Goal: Task Accomplishment & Management: Complete application form

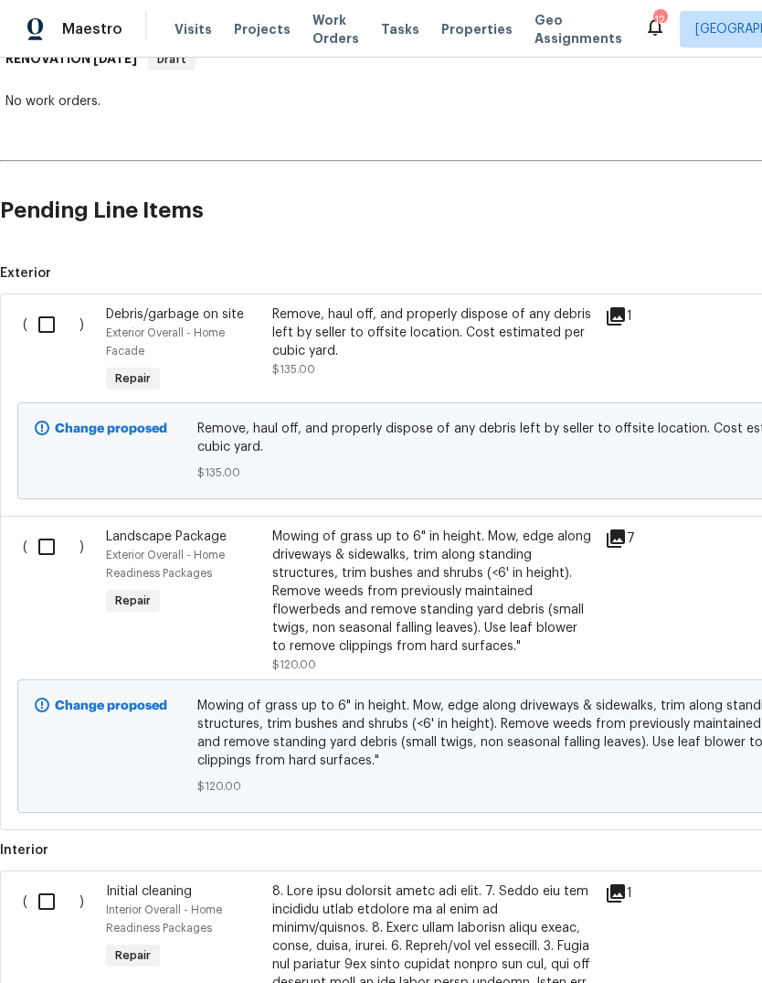
scroll to position [315, 0]
click at [46, 322] on input "checkbox" at bounding box center [53, 325] width 52 height 38
checkbox input "true"
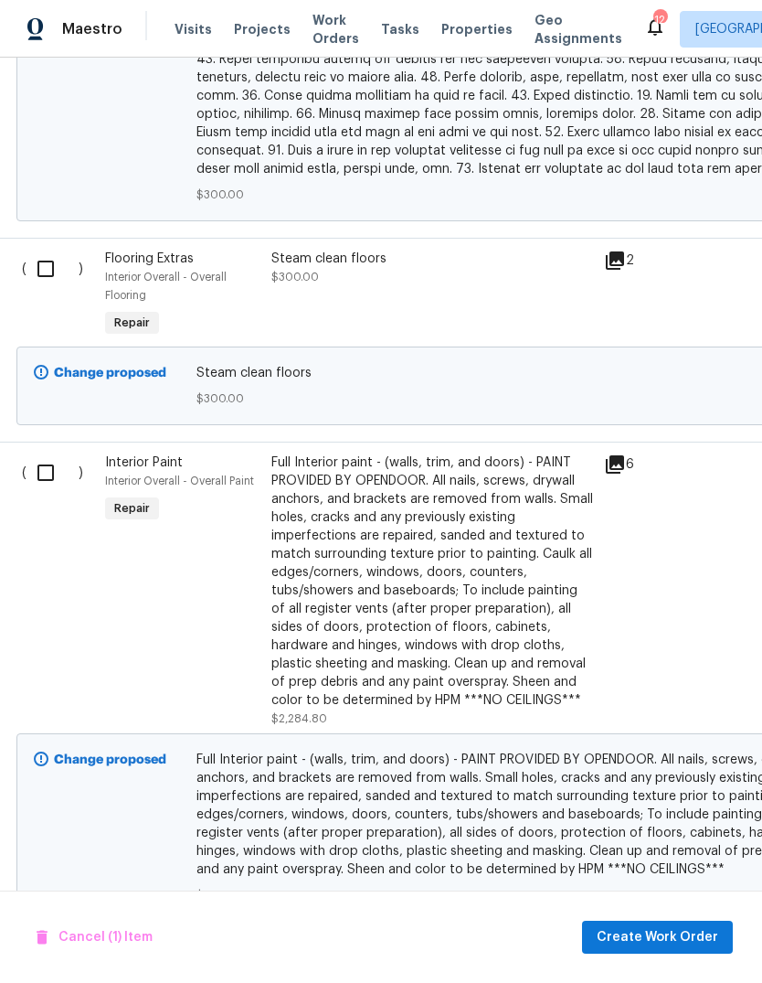
scroll to position [1792, 1]
click at [49, 455] on input "checkbox" at bounding box center [53, 473] width 52 height 38
checkbox input "true"
click at [626, 941] on span "Create Work Order" at bounding box center [658, 937] width 122 height 23
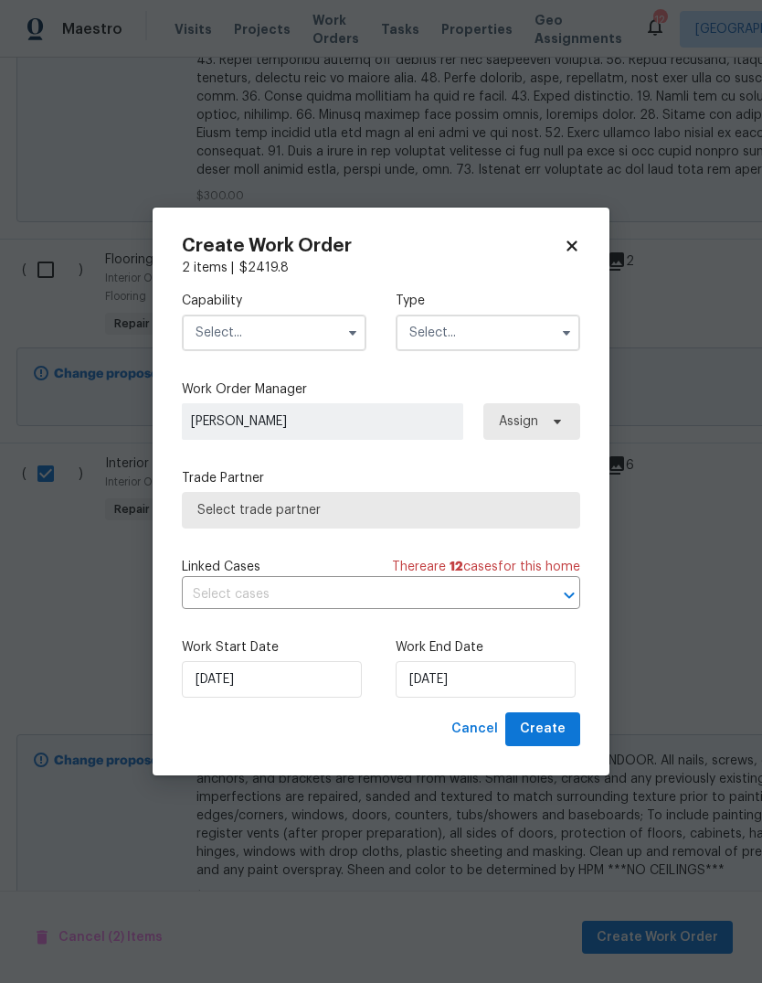
click at [309, 346] on input "text" at bounding box center [274, 332] width 185 height 37
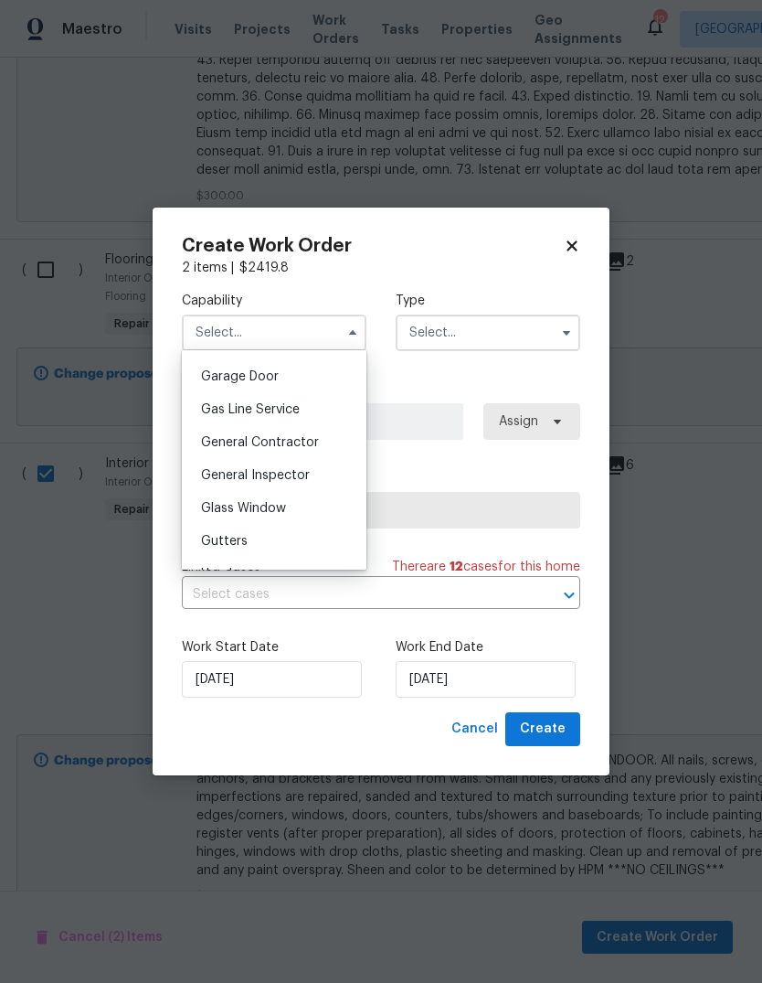
scroll to position [805, 0]
click at [278, 436] on span "General Contractor" at bounding box center [260, 439] width 118 height 13
type input "General Contractor"
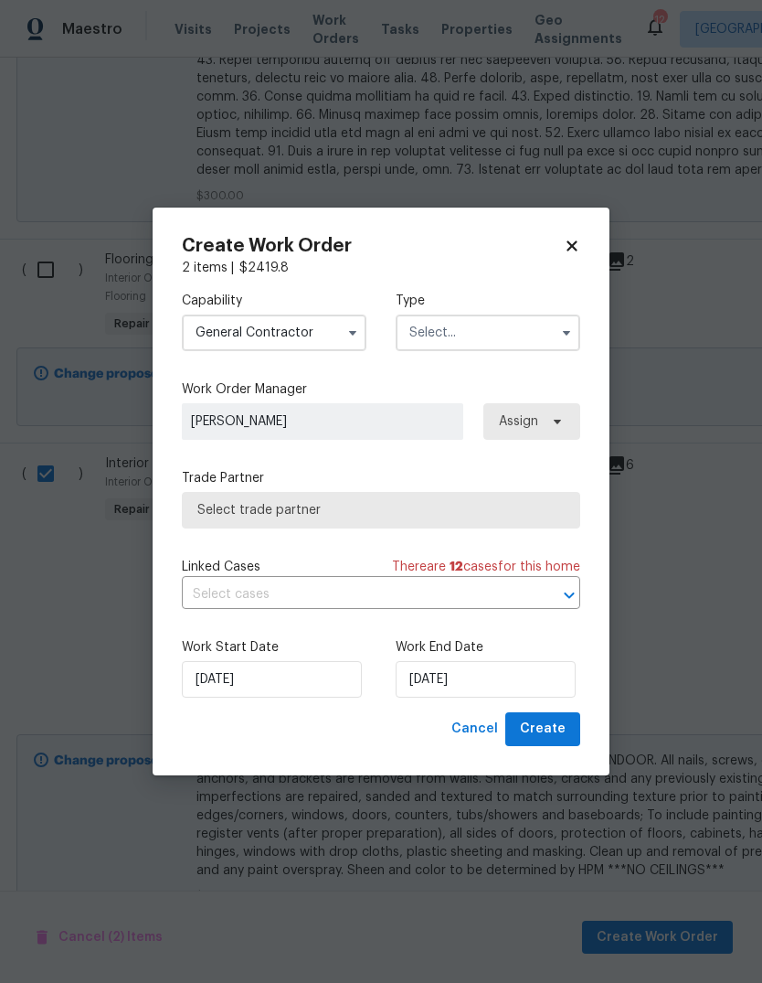
click at [510, 322] on input "text" at bounding box center [488, 332] width 185 height 37
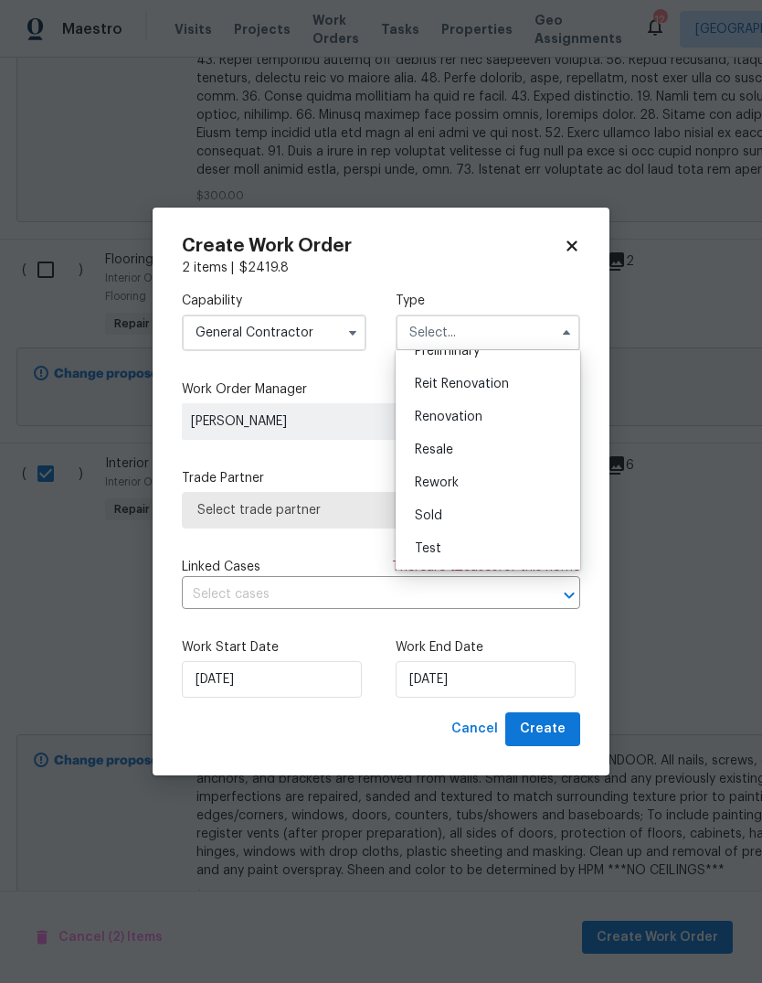
scroll to position [415, 0]
click at [453, 425] on div "Renovation" at bounding box center [488, 416] width 176 height 33
type input "Renovation"
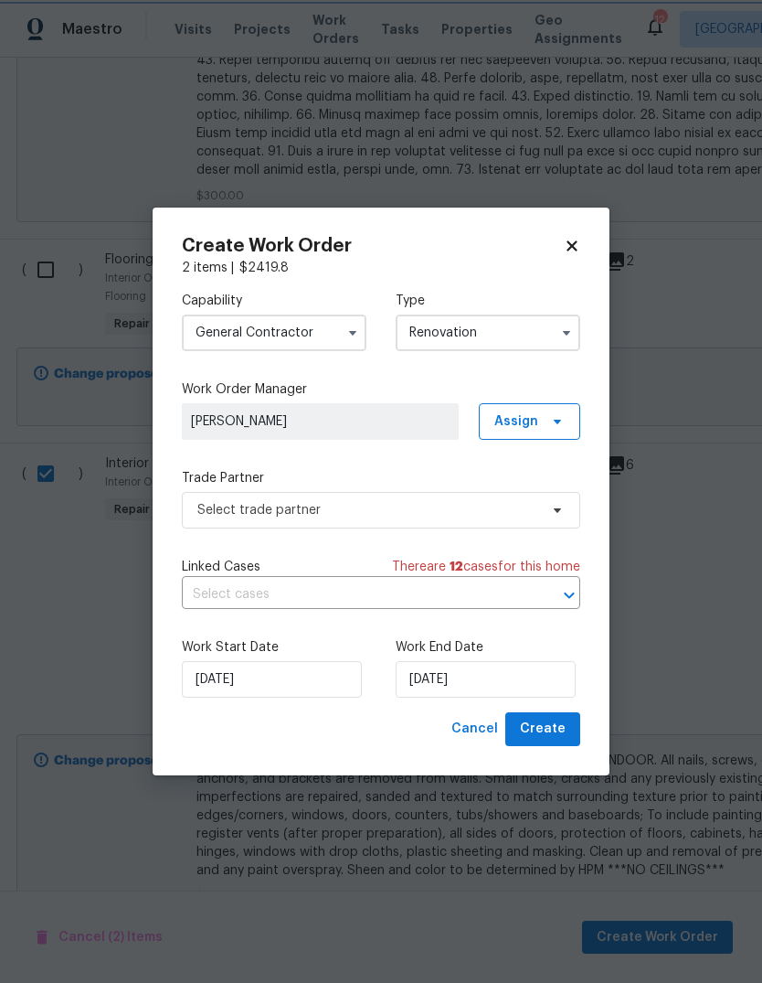
scroll to position [0, 0]
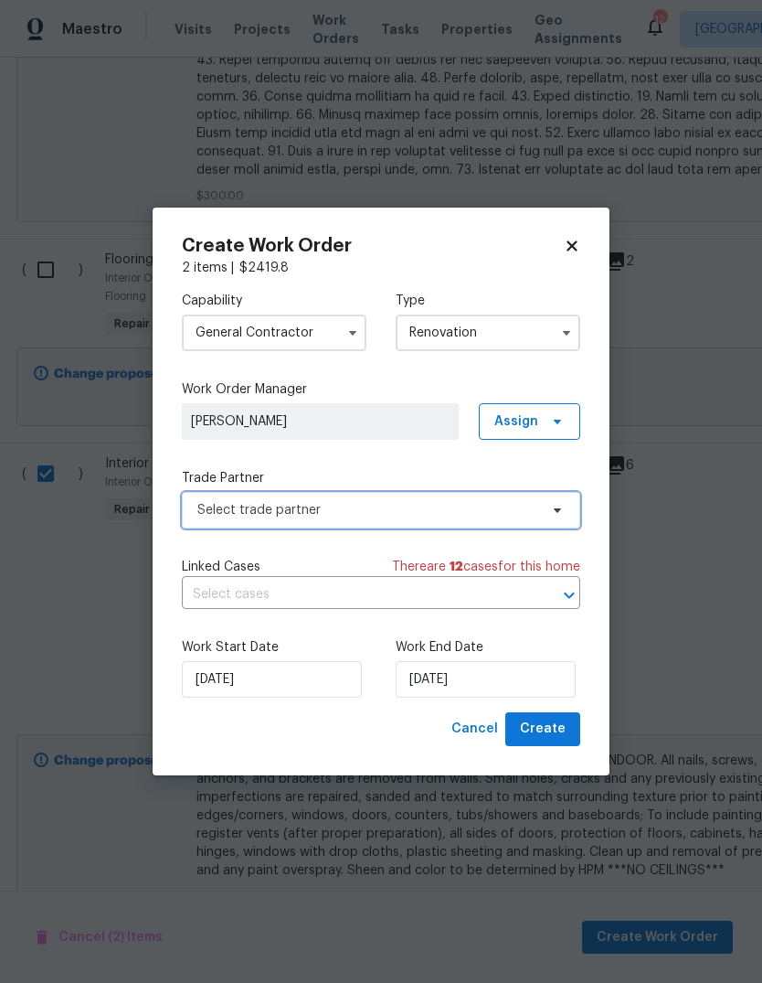
click at [549, 514] on span at bounding box center [555, 510] width 20 height 15
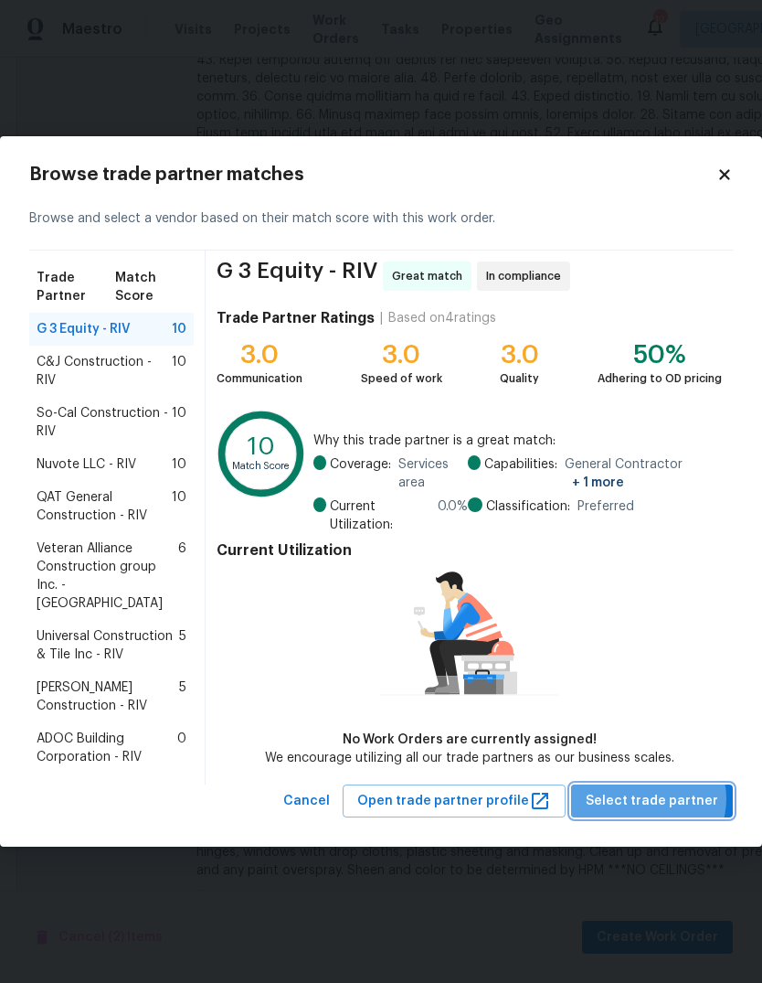
click at [655, 796] on span "Select trade partner" at bounding box center [652, 801] width 133 height 23
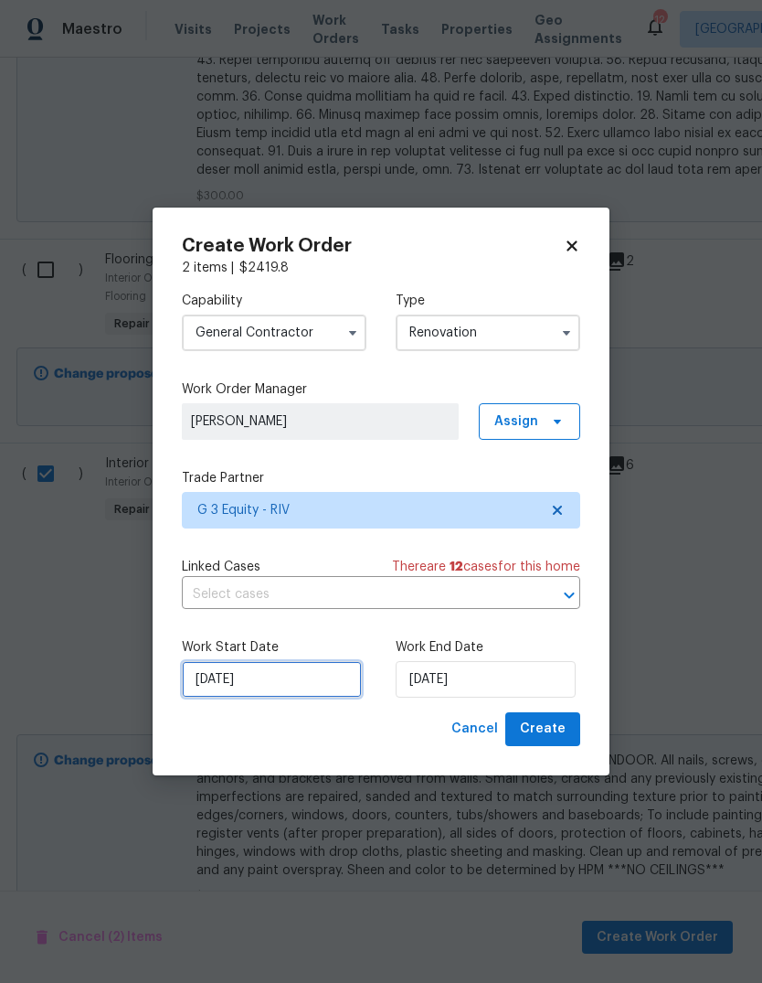
click at [256, 682] on input "[DATE]" at bounding box center [272, 679] width 180 height 37
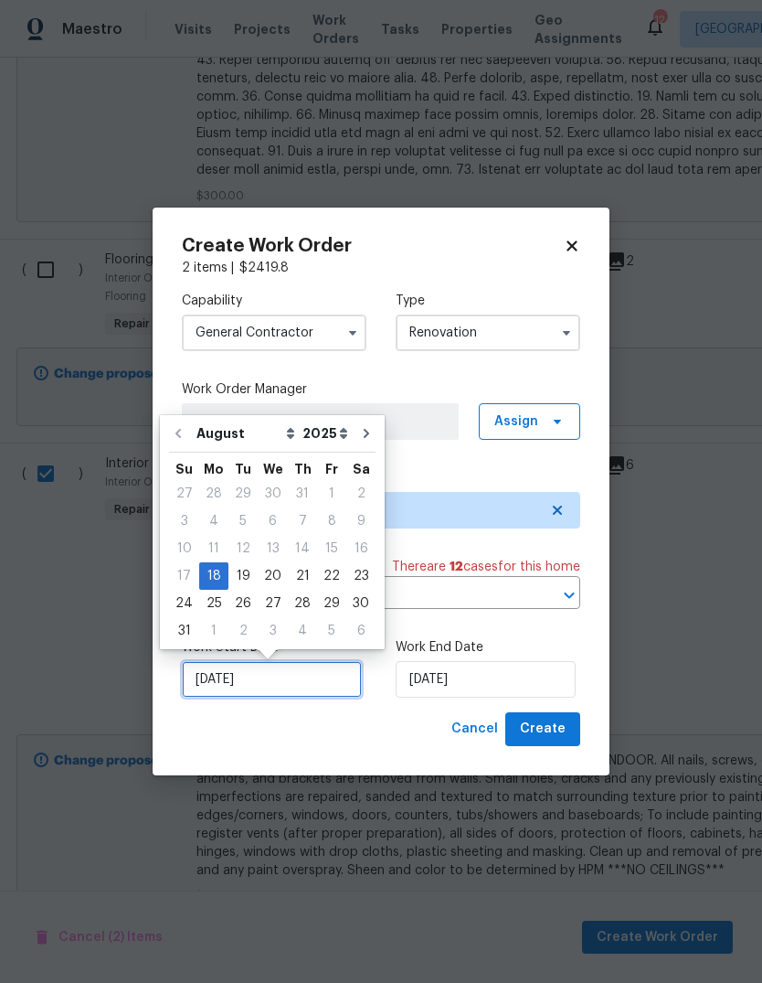
scroll to position [14, 0]
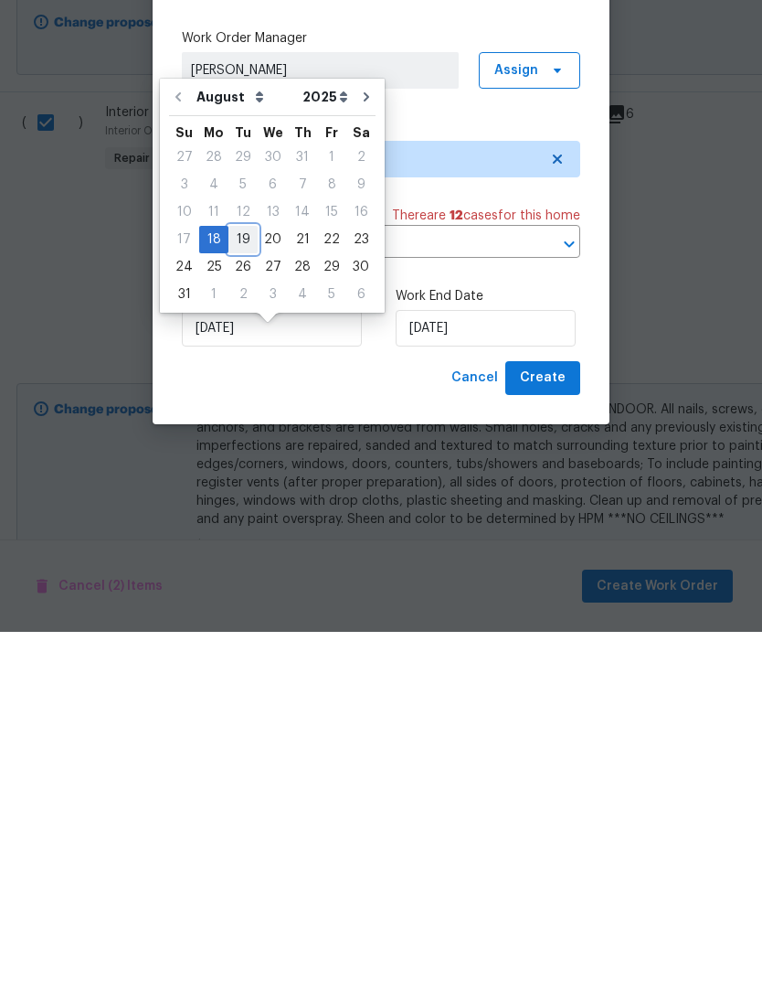
click at [237, 578] on div "19" at bounding box center [243, 591] width 29 height 26
type input "[DATE]"
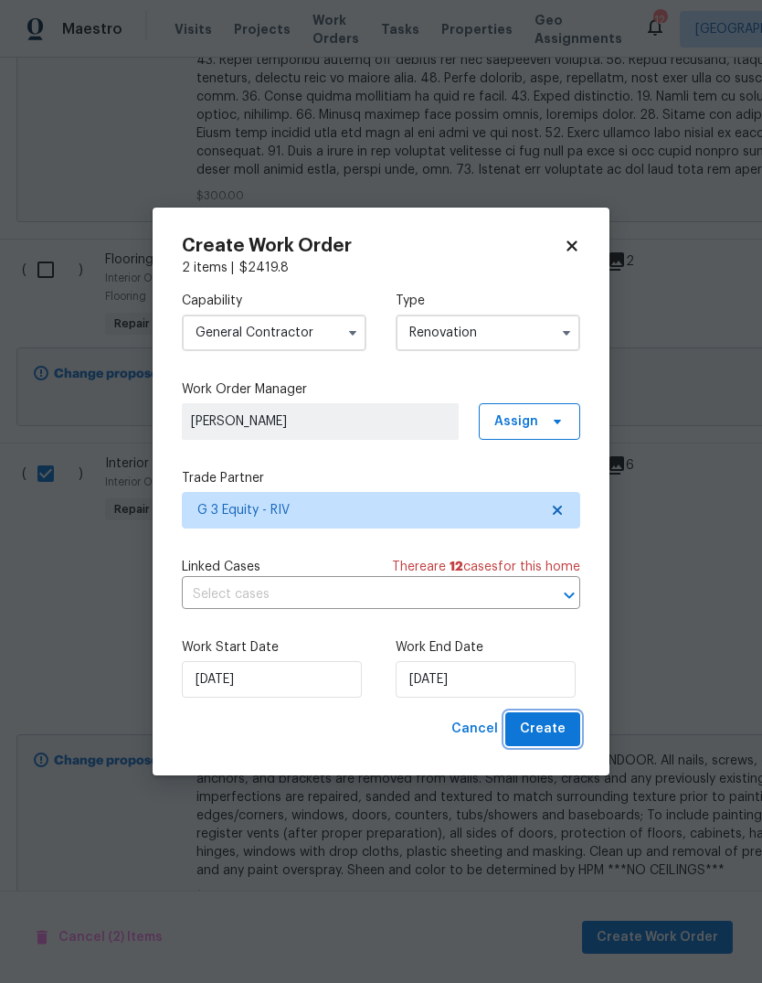
click at [559, 726] on span "Create" at bounding box center [543, 729] width 46 height 23
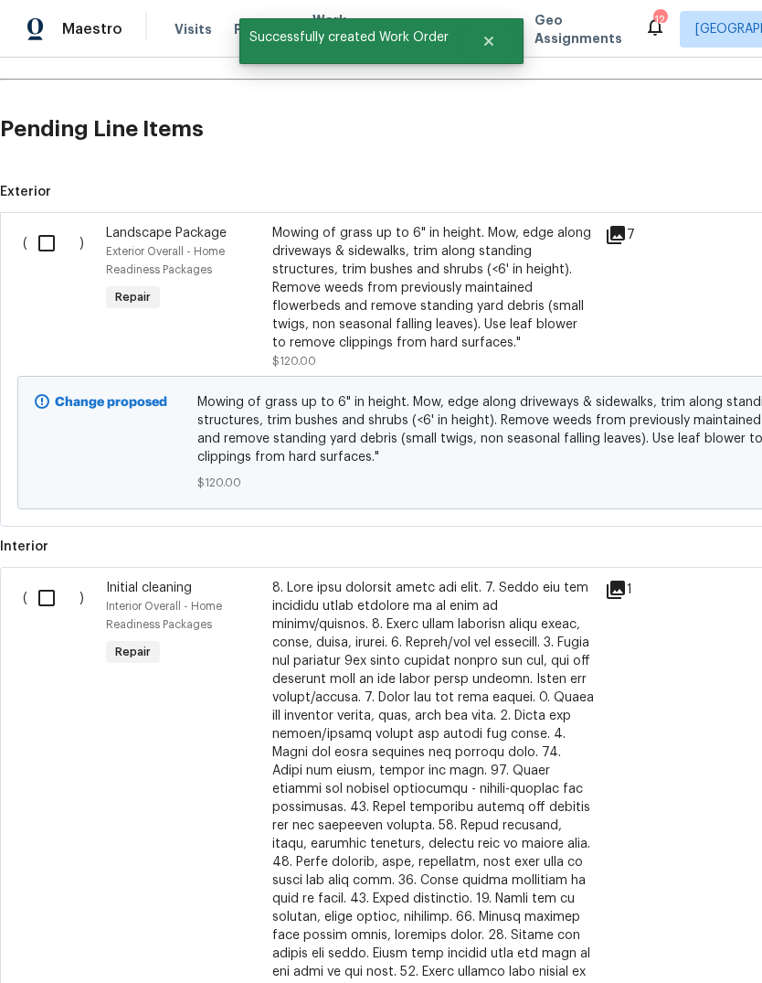
scroll to position [446, 0]
click at [44, 249] on input "checkbox" at bounding box center [53, 243] width 52 height 38
checkbox input "true"
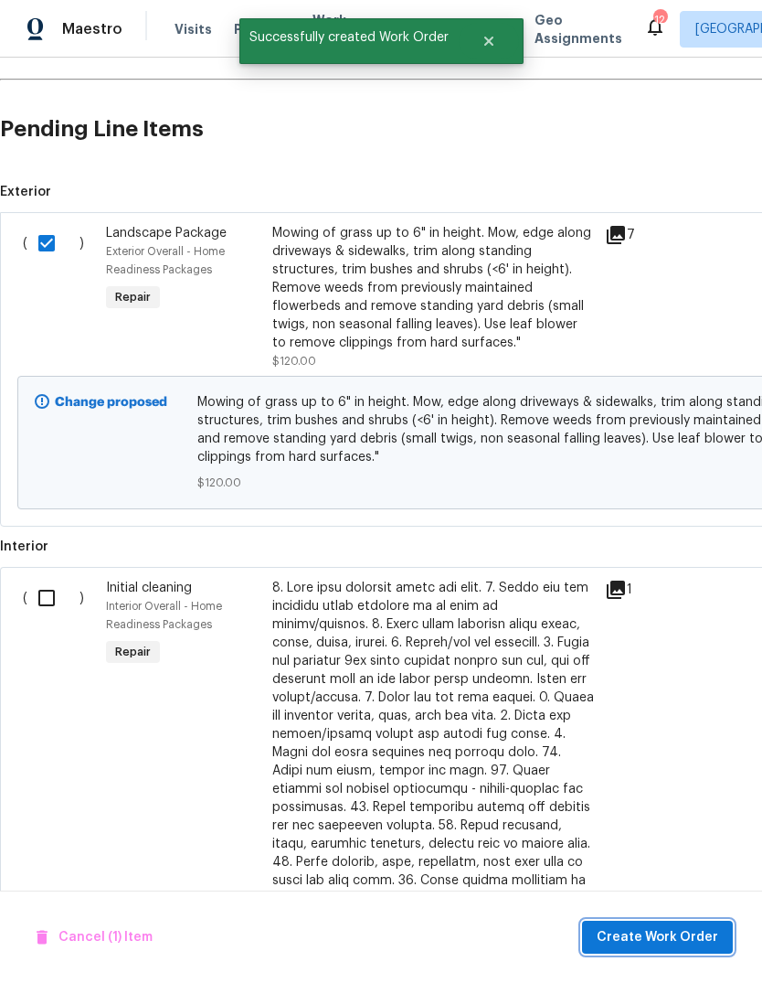
click at [634, 921] on button "Create Work Order" at bounding box center [657, 938] width 151 height 34
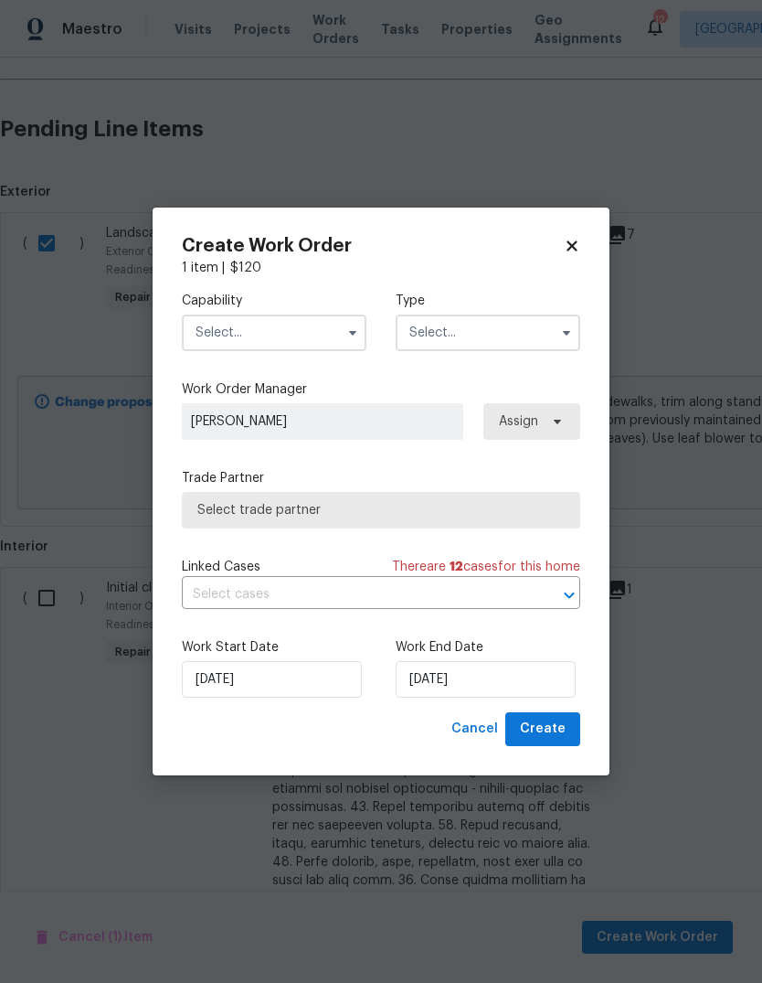
click at [304, 323] on input "text" at bounding box center [274, 332] width 185 height 37
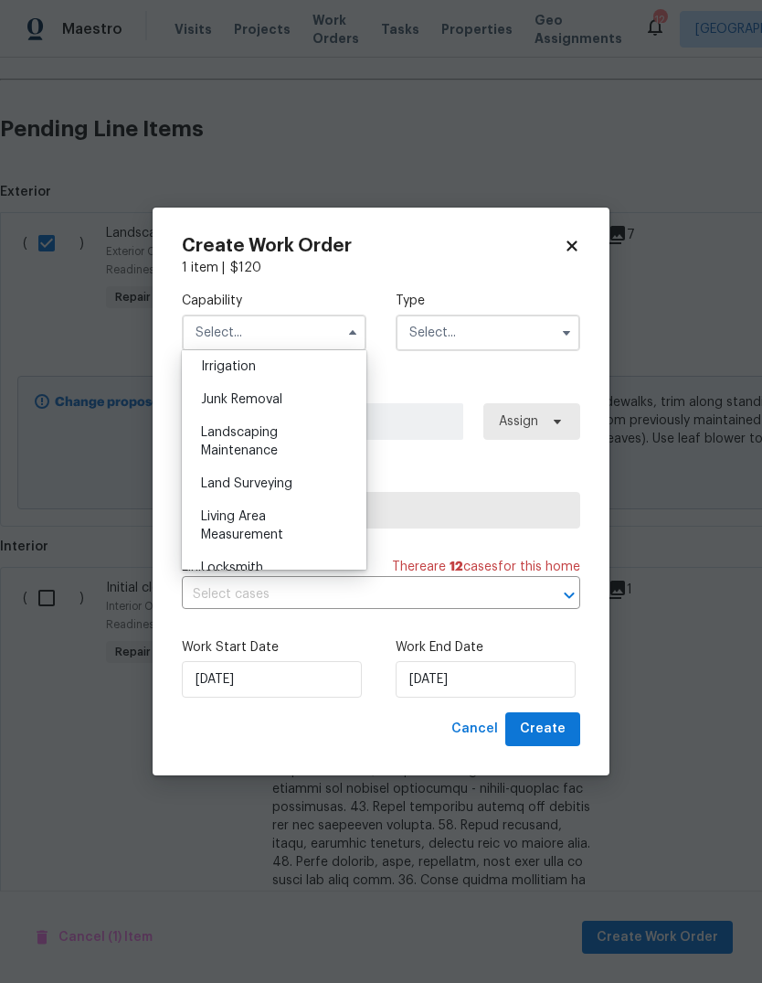
scroll to position [1145, 0]
click at [256, 431] on span "Landscaping Maintenance" at bounding box center [239, 437] width 77 height 31
type input "Landscaping Maintenance"
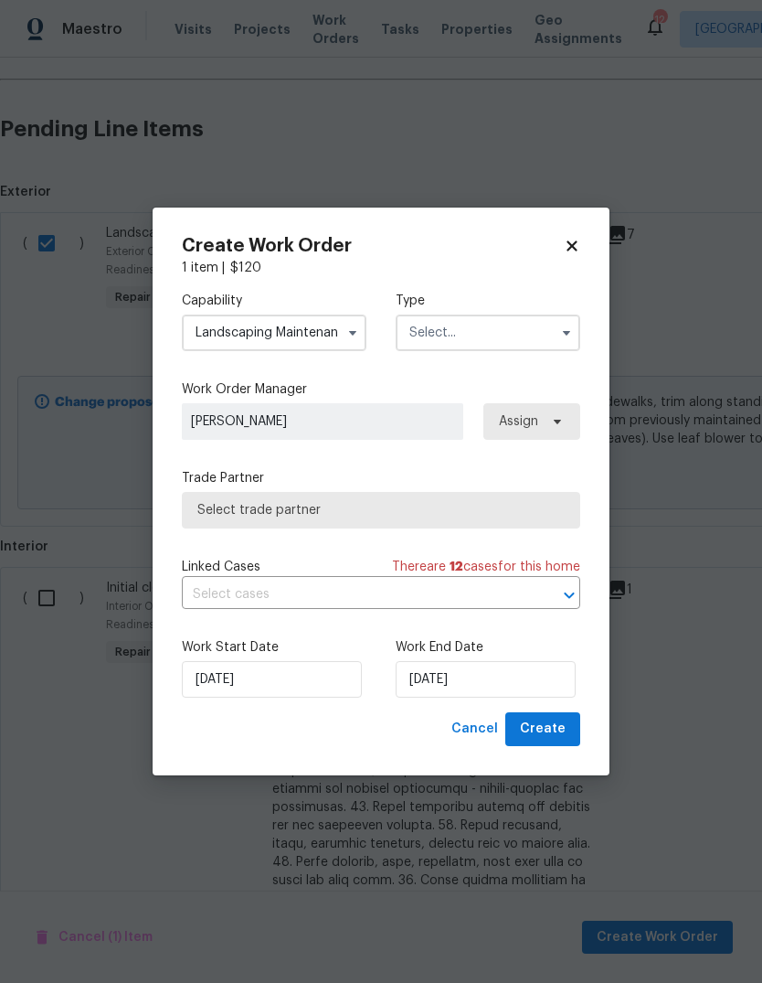
click at [504, 337] on input "text" at bounding box center [488, 332] width 185 height 37
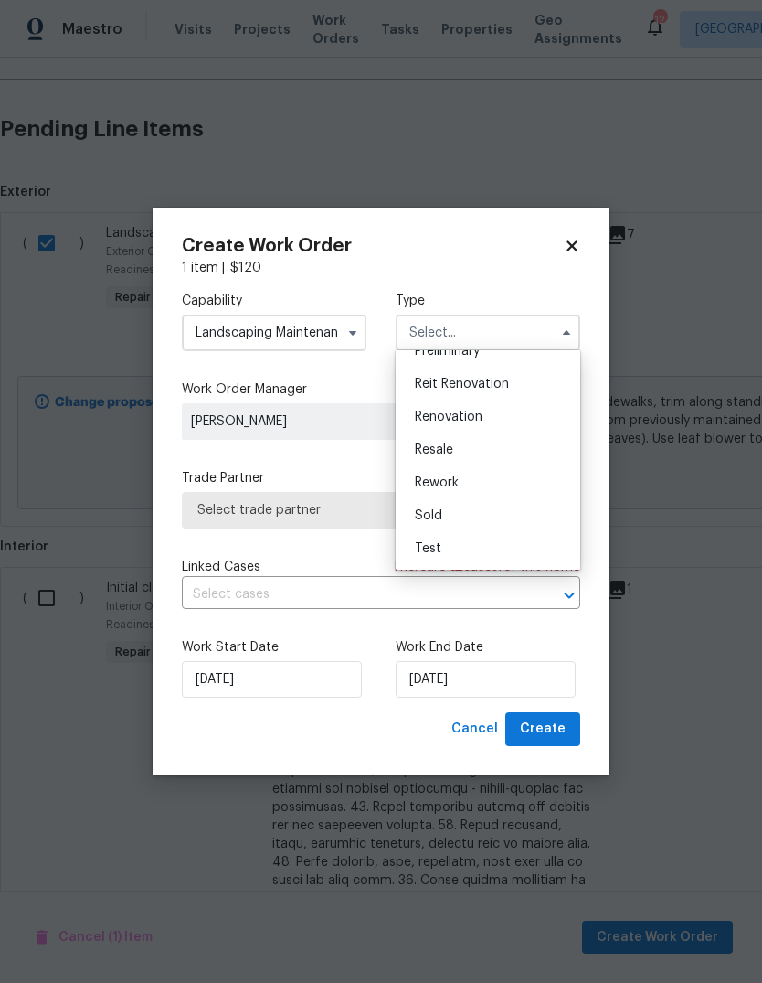
scroll to position [415, 0]
click at [462, 420] on span "Renovation" at bounding box center [449, 416] width 68 height 13
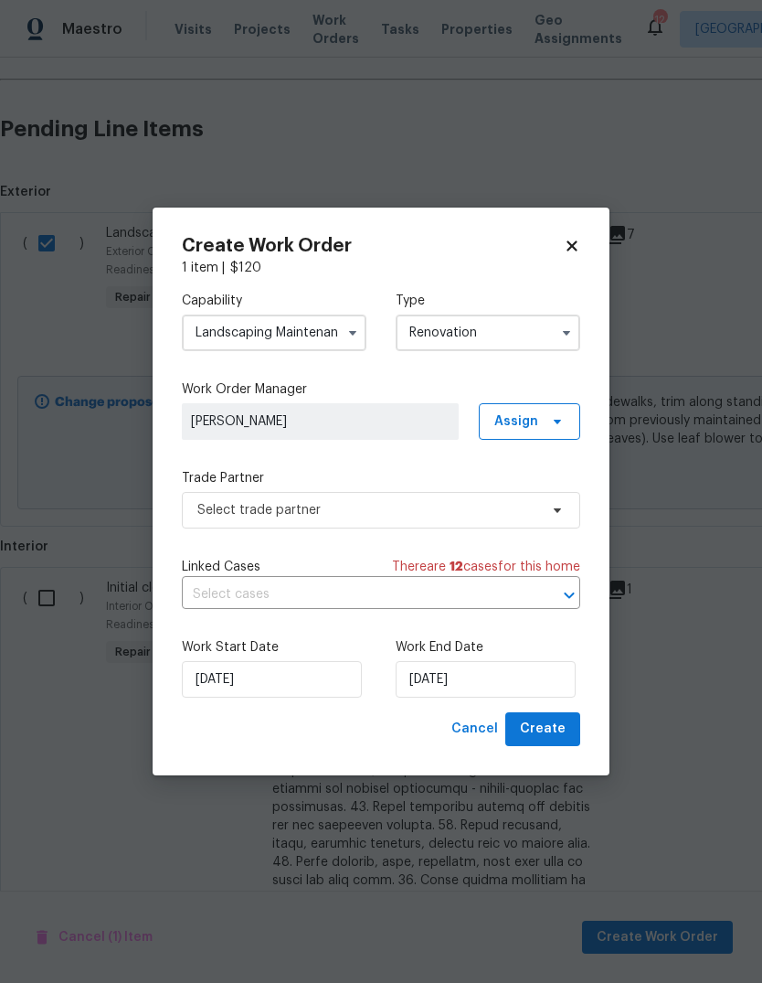
type input "Renovation"
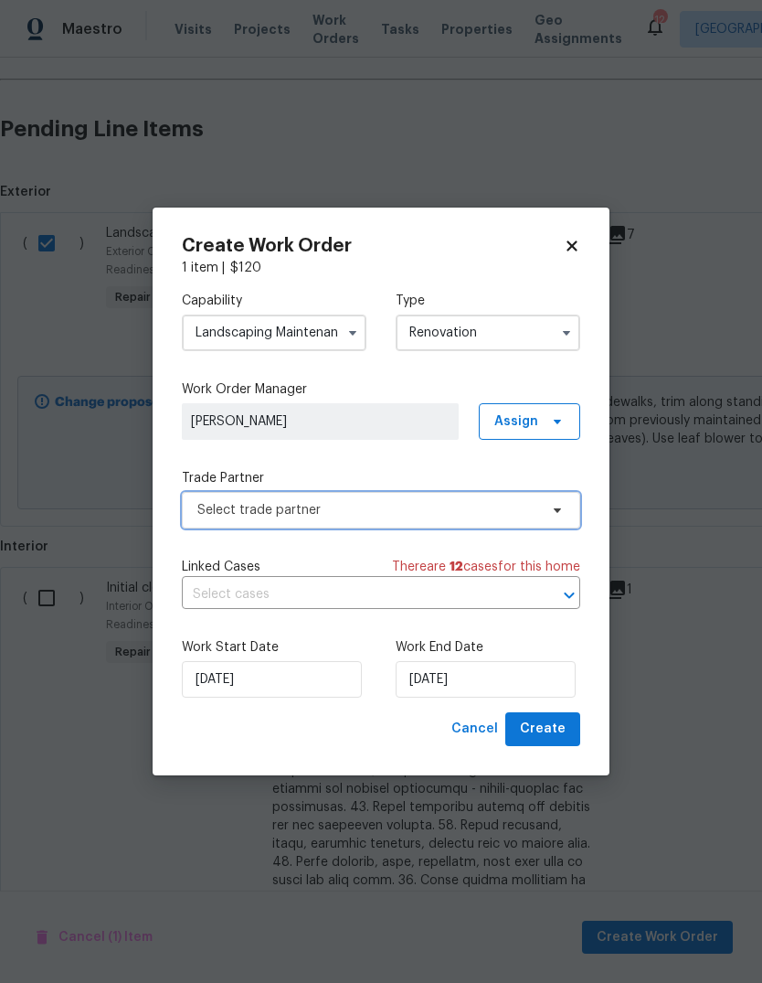
click at [555, 515] on icon at bounding box center [557, 510] width 15 height 15
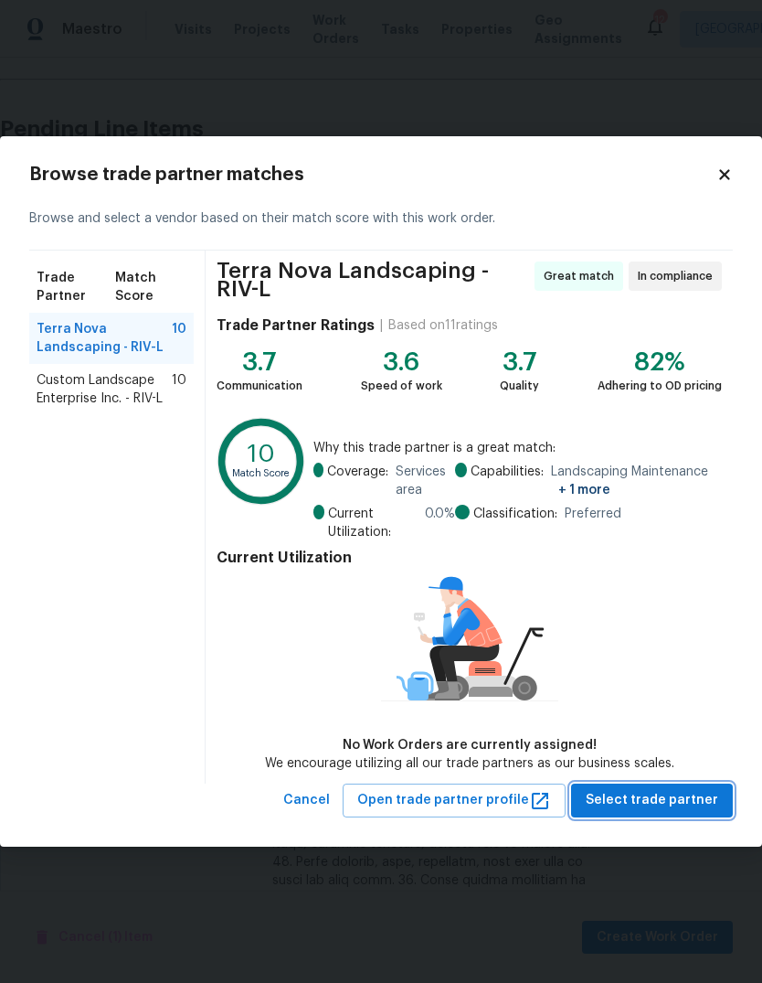
click at [651, 800] on span "Select trade partner" at bounding box center [652, 800] width 133 height 23
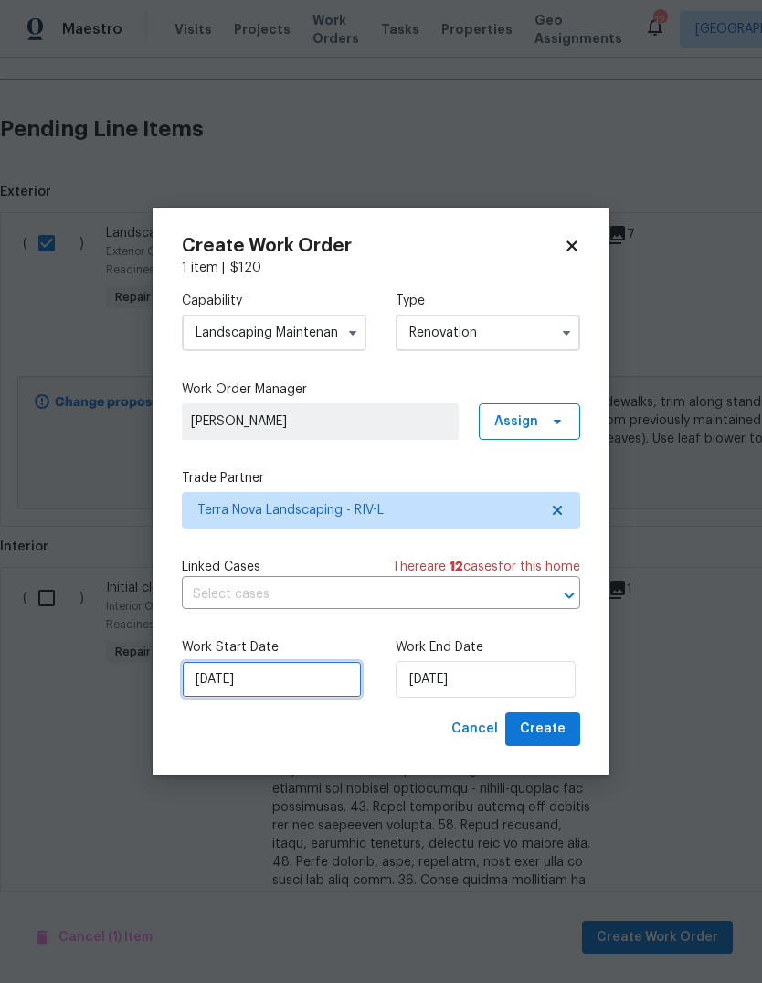
click at [250, 687] on input "[DATE]" at bounding box center [272, 679] width 180 height 37
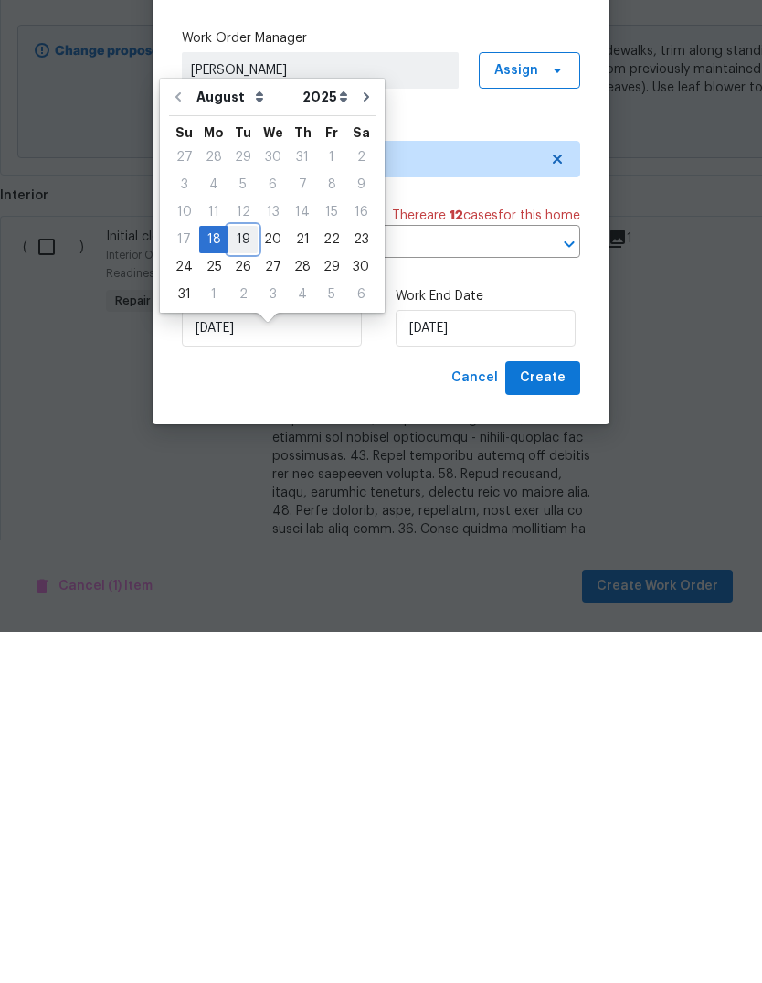
click at [248, 578] on div "19" at bounding box center [243, 591] width 29 height 26
type input "[DATE]"
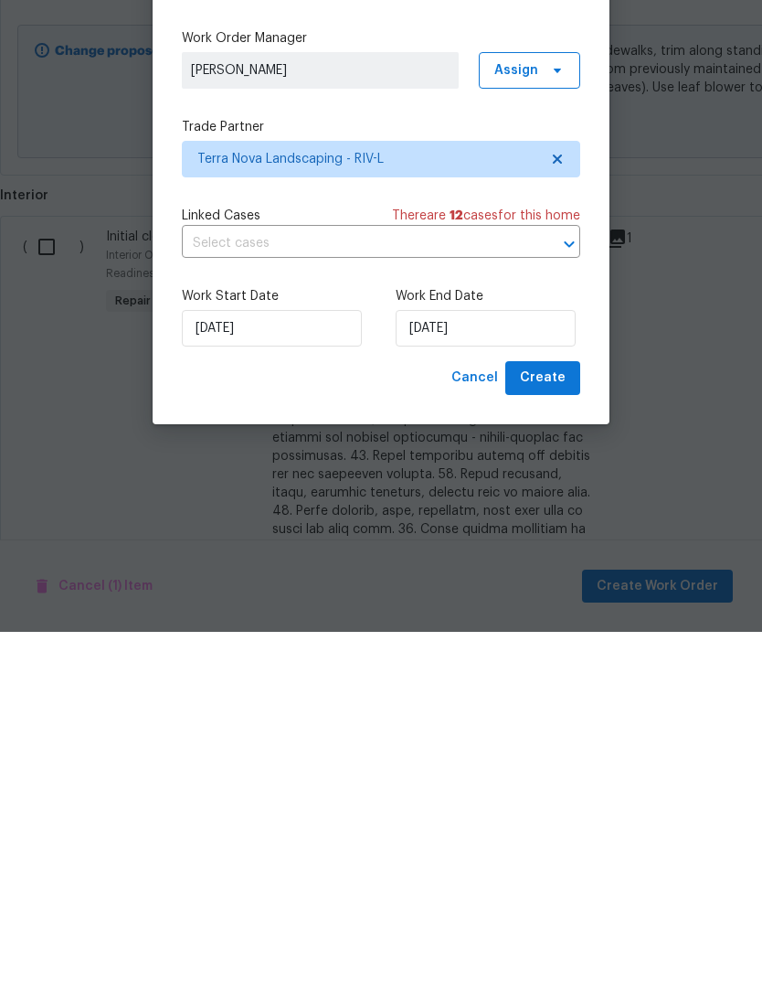
scroll to position [69, 0]
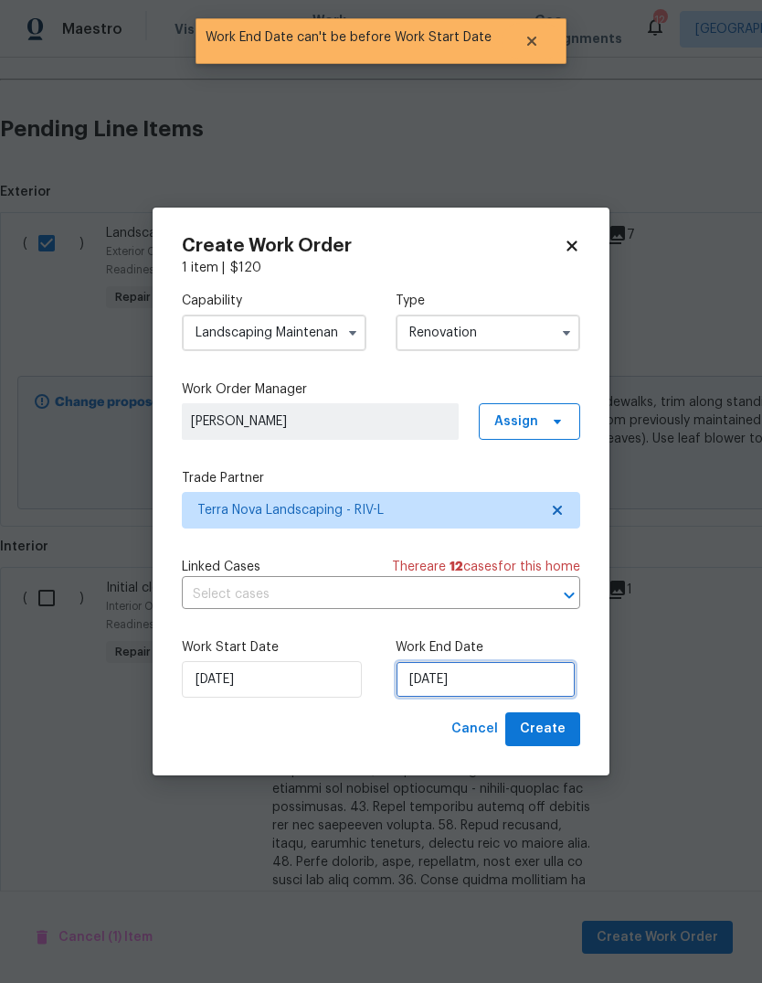
click at [476, 674] on input "[DATE]" at bounding box center [486, 679] width 180 height 37
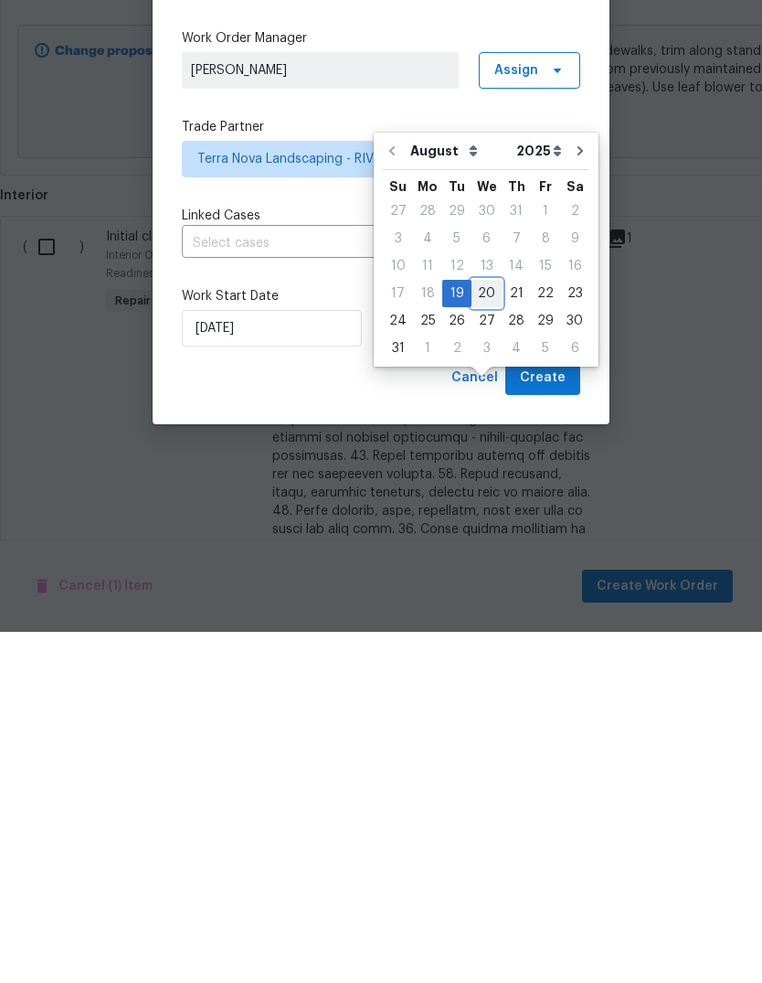
click at [483, 632] on div "20" at bounding box center [487, 645] width 30 height 26
type input "[DATE]"
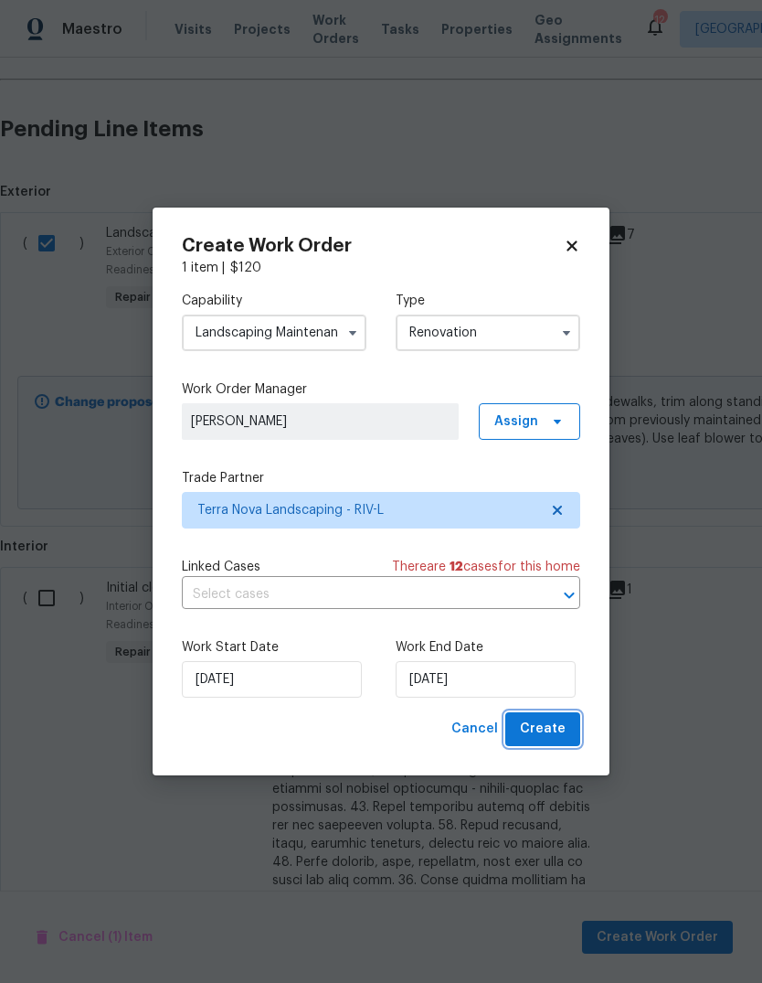
click at [559, 731] on span "Create" at bounding box center [543, 729] width 46 height 23
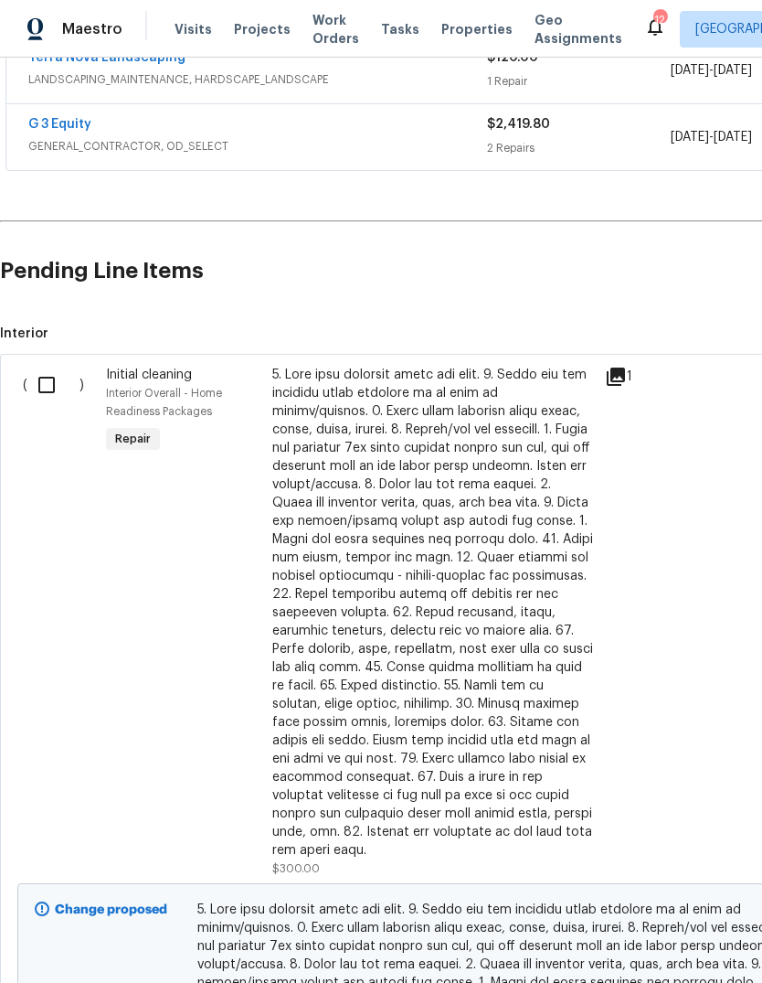
scroll to position [371, 0]
click at [50, 389] on input "checkbox" at bounding box center [53, 385] width 52 height 38
checkbox input "true"
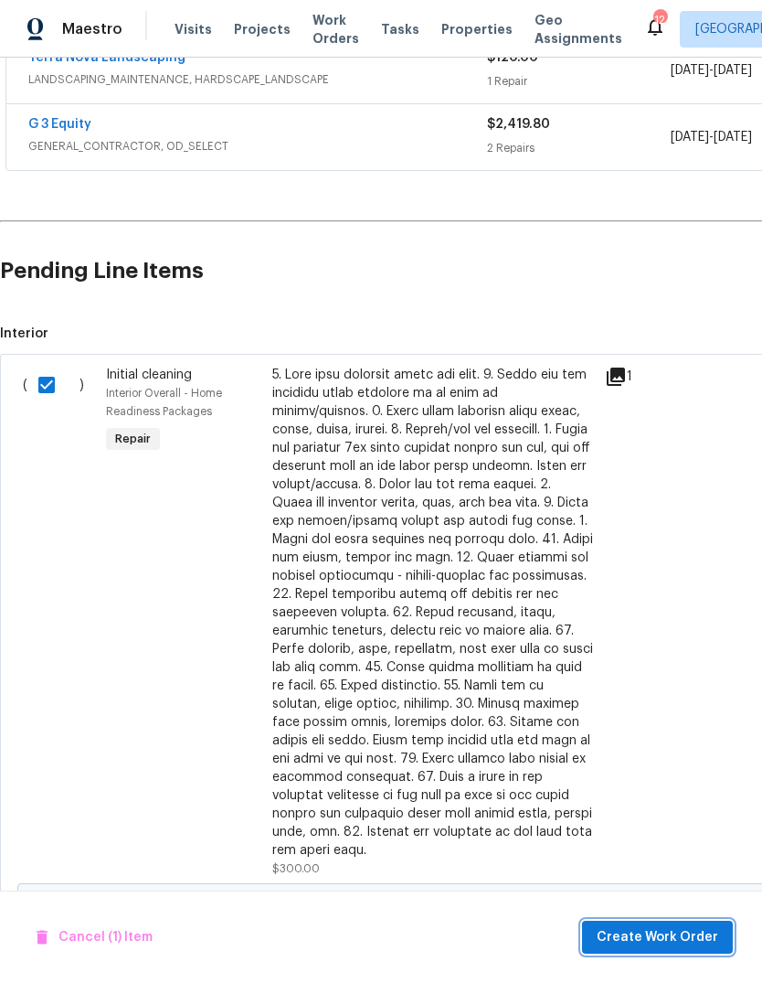
click at [638, 927] on span "Create Work Order" at bounding box center [658, 937] width 122 height 23
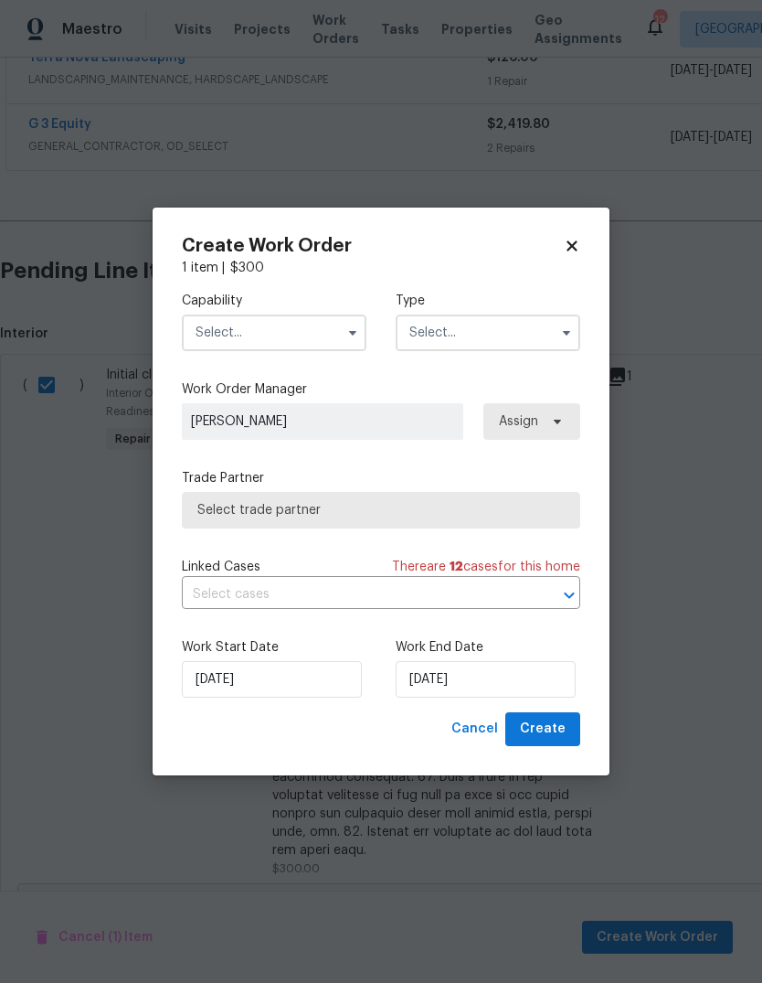
click at [315, 314] on input "text" at bounding box center [274, 332] width 185 height 37
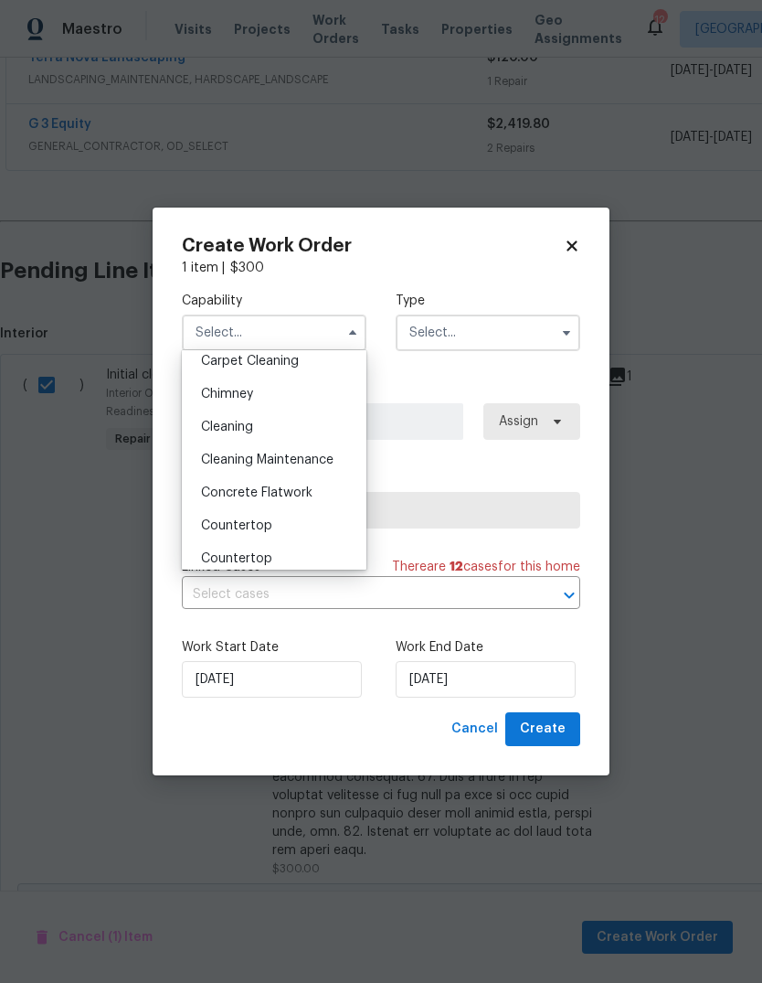
scroll to position [205, 0]
click at [255, 427] on div "Cleaning" at bounding box center [274, 429] width 176 height 33
type input "Cleaning"
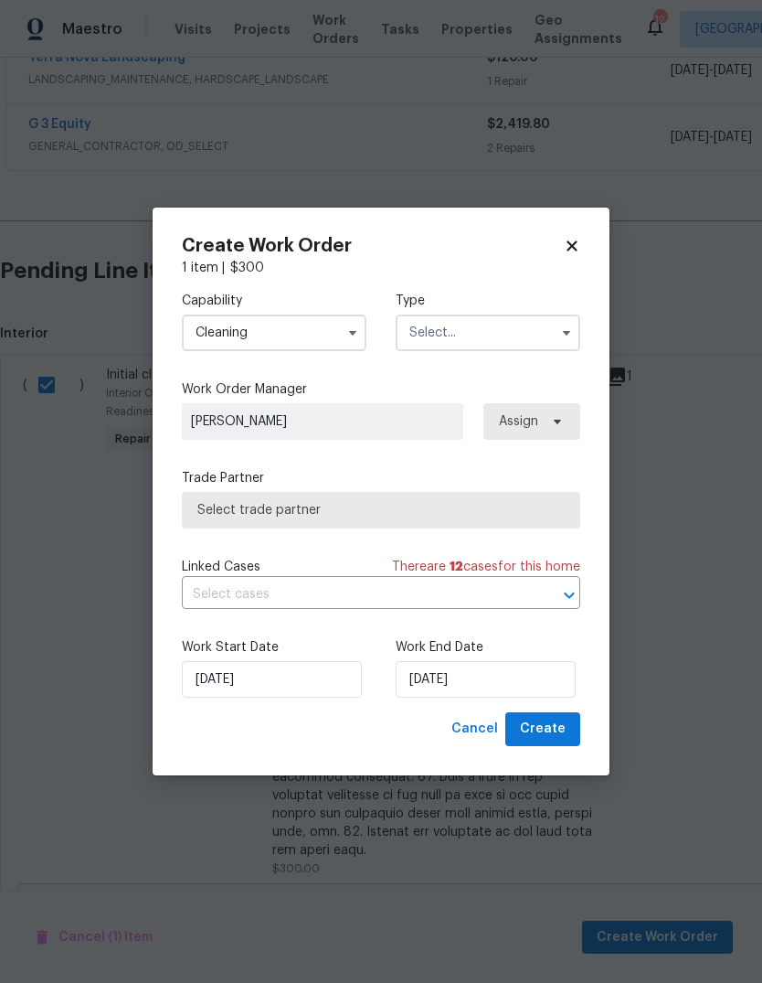
click at [503, 331] on input "text" at bounding box center [488, 332] width 185 height 37
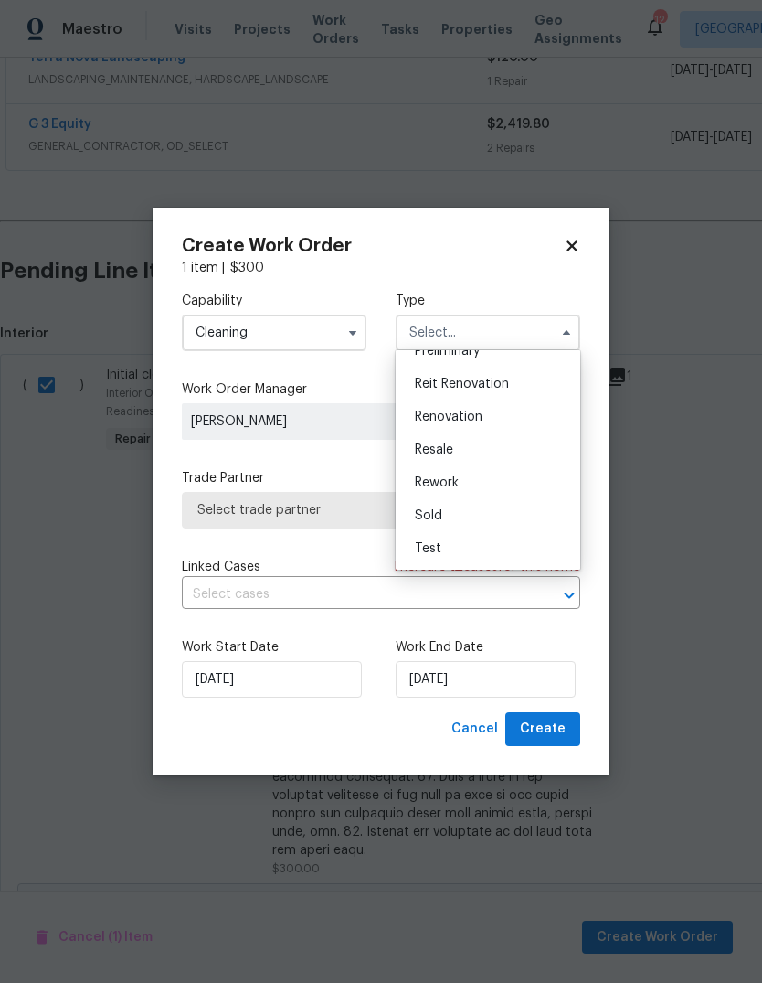
scroll to position [415, 0]
click at [471, 411] on span "Renovation" at bounding box center [449, 416] width 68 height 13
type input "Renovation"
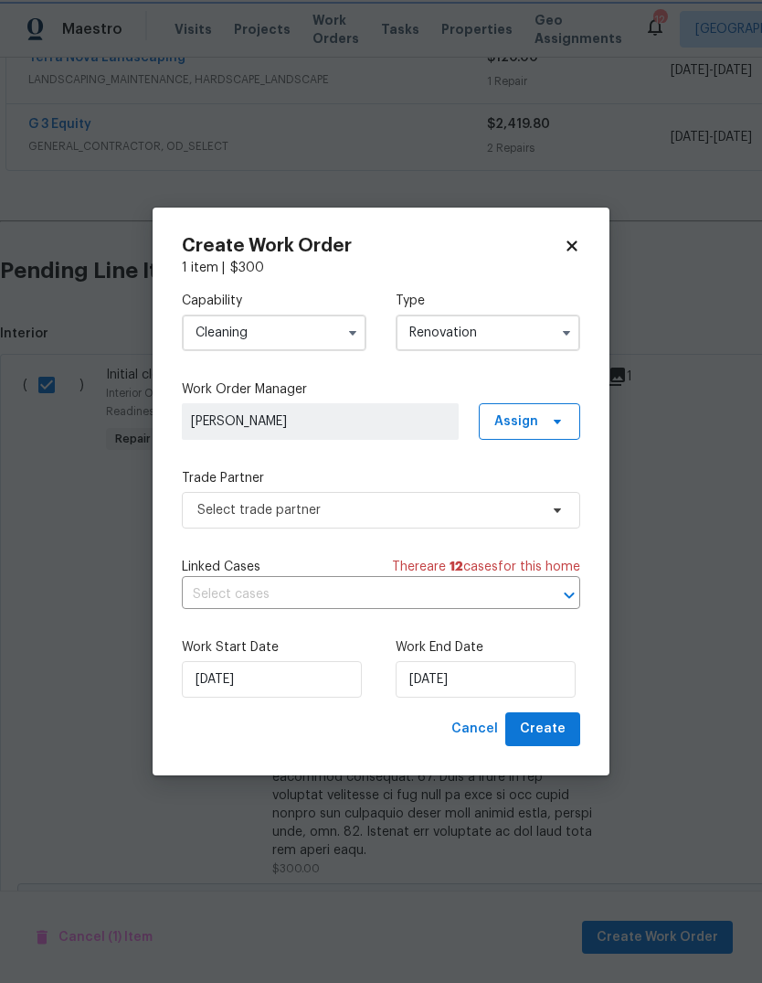
scroll to position [0, 0]
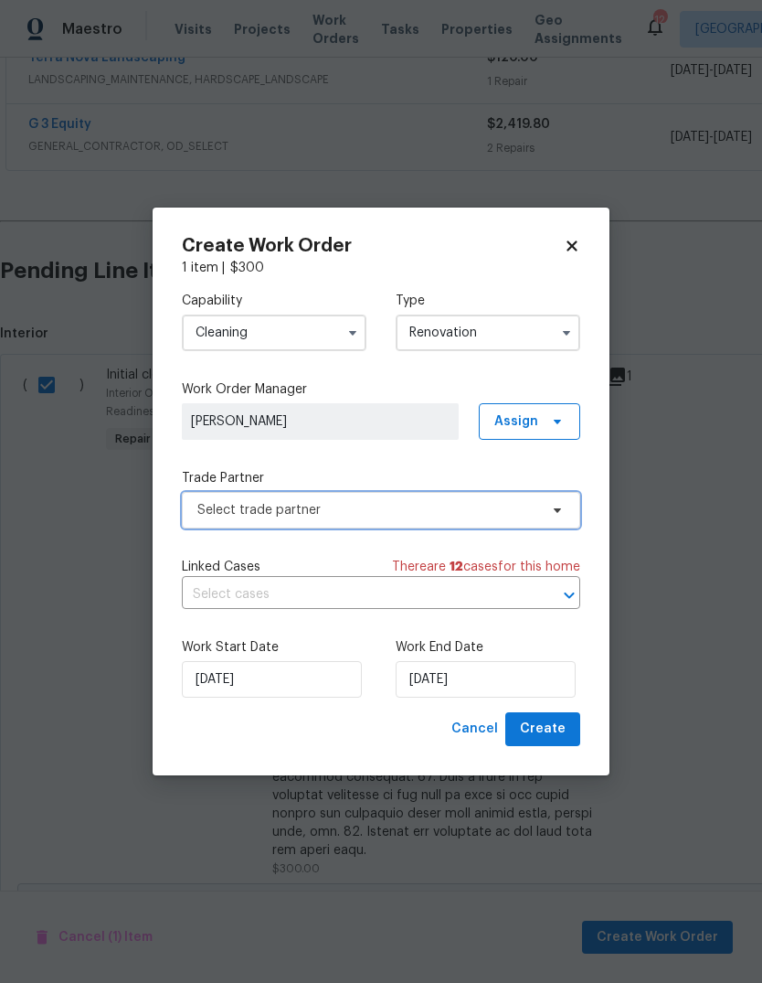
click at [557, 517] on span "Select trade partner" at bounding box center [381, 510] width 399 height 37
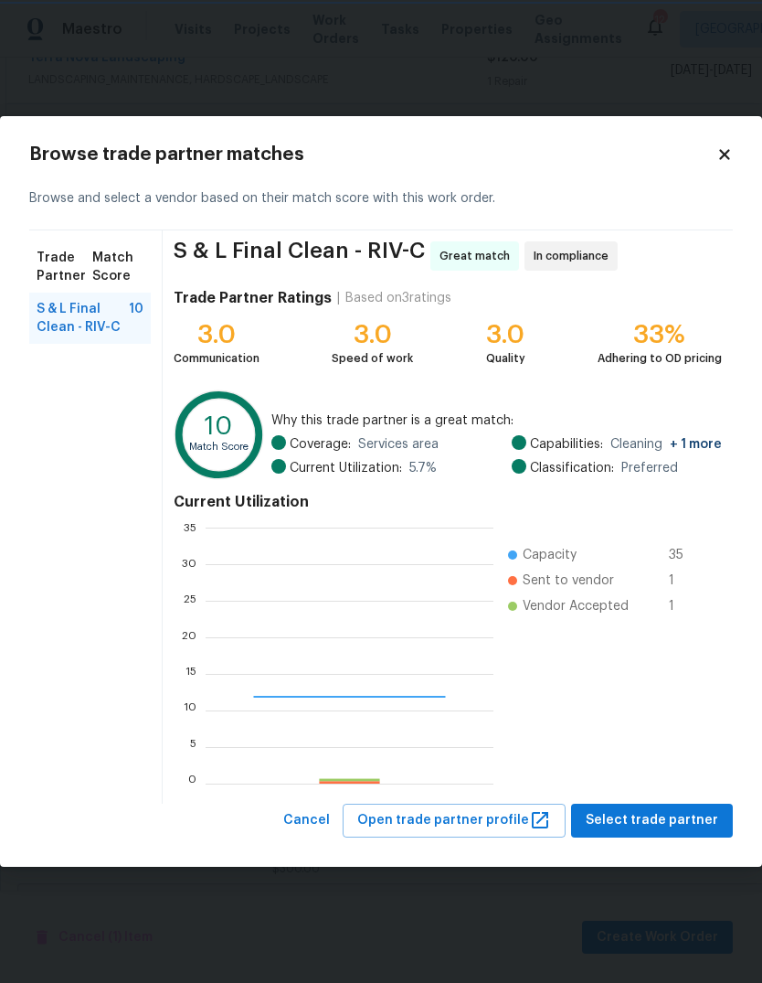
scroll to position [256, 287]
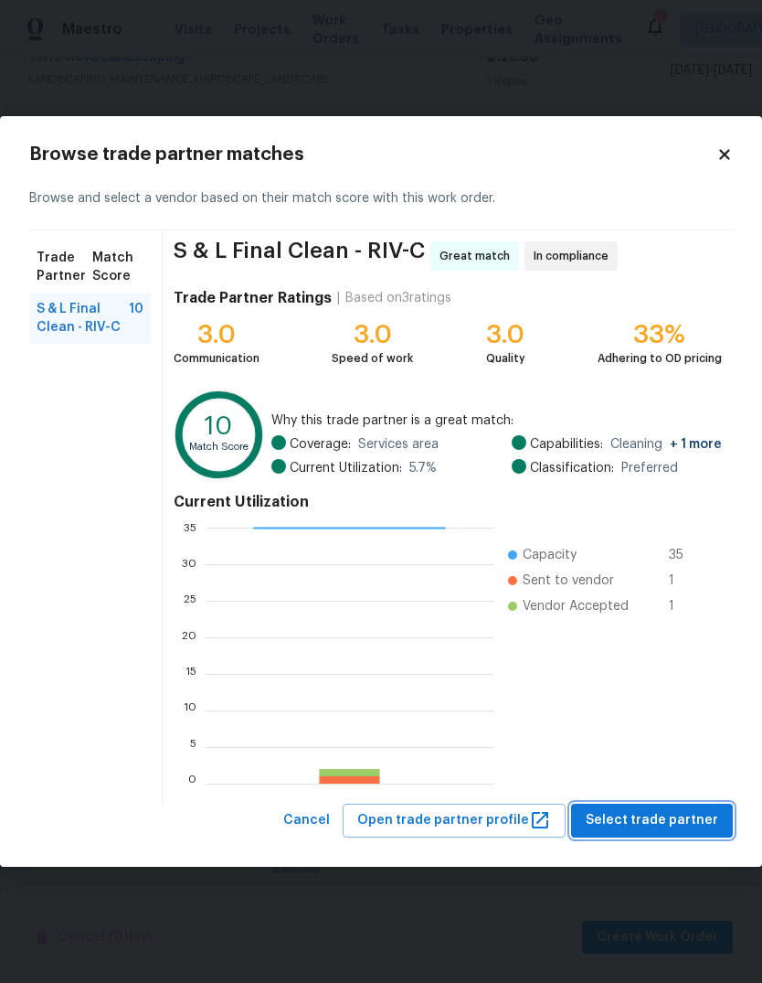
click at [626, 815] on span "Select trade partner" at bounding box center [652, 820] width 133 height 23
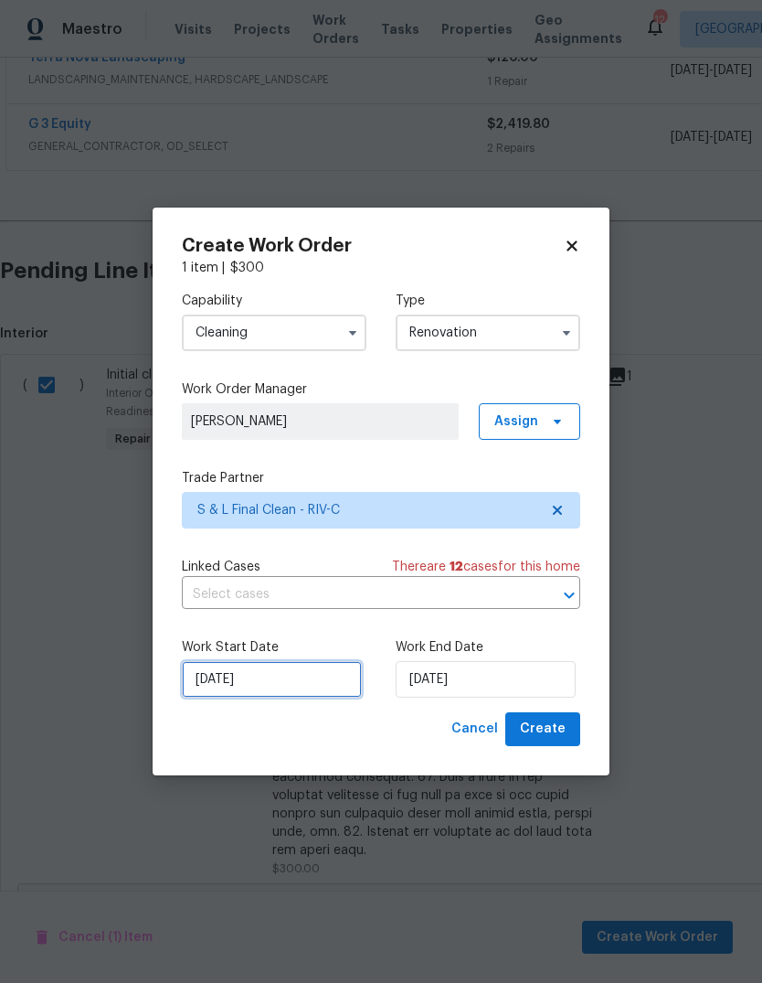
click at [284, 676] on input "[DATE]" at bounding box center [272, 679] width 180 height 37
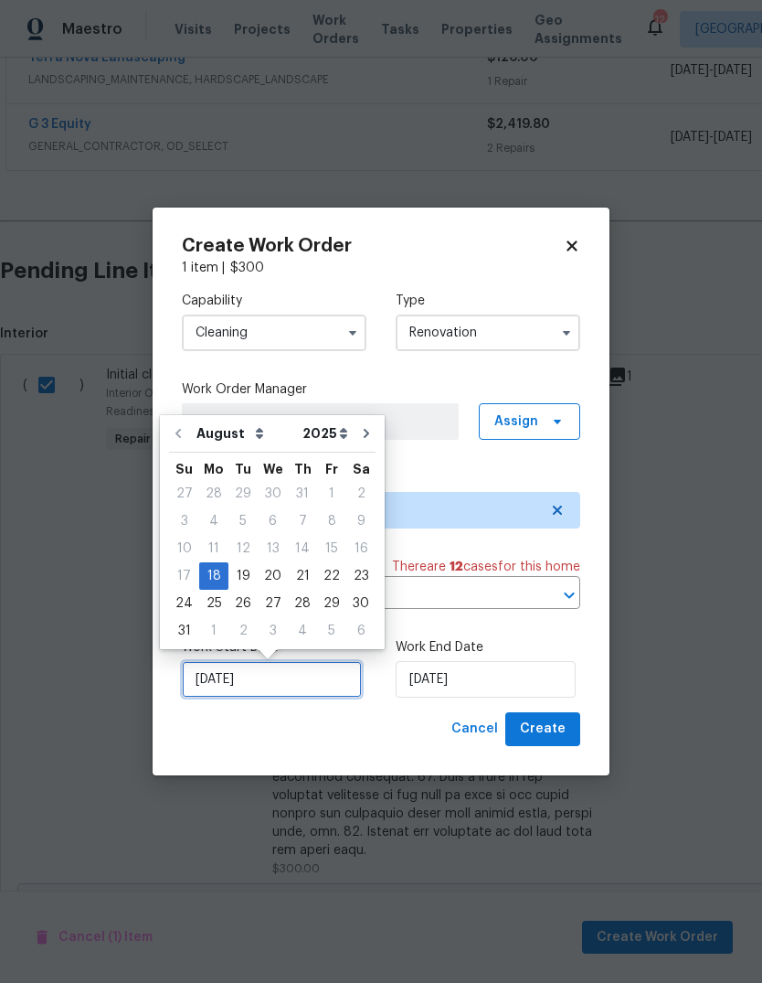
scroll to position [14, 0]
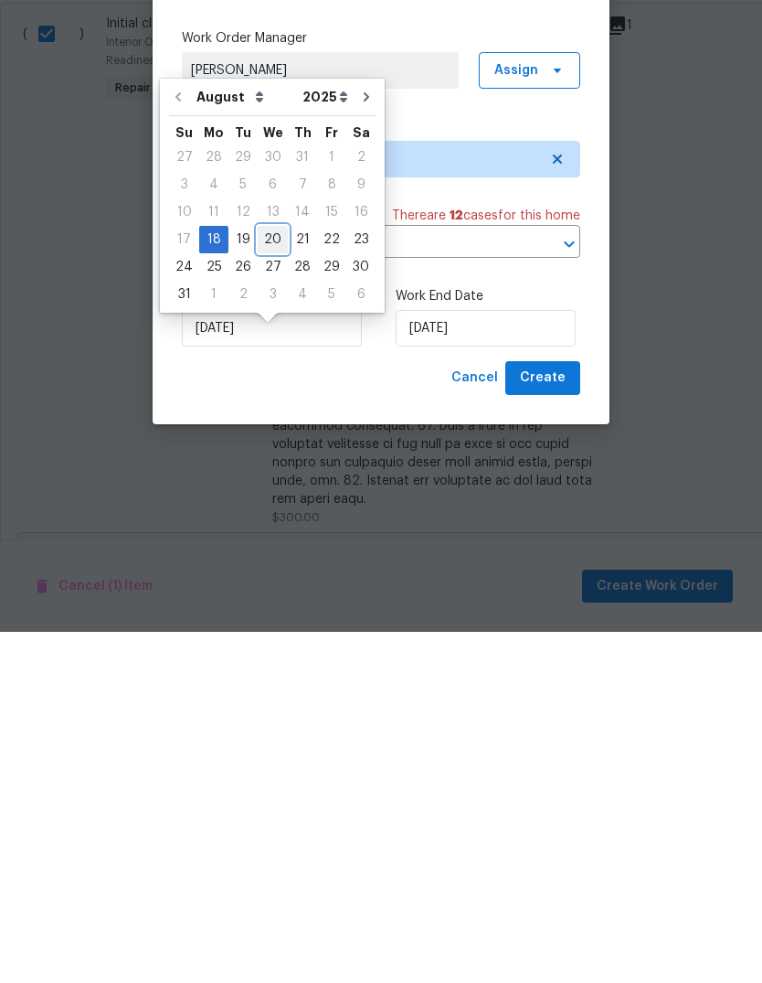
click at [273, 578] on div "20" at bounding box center [273, 591] width 30 height 26
type input "[DATE]"
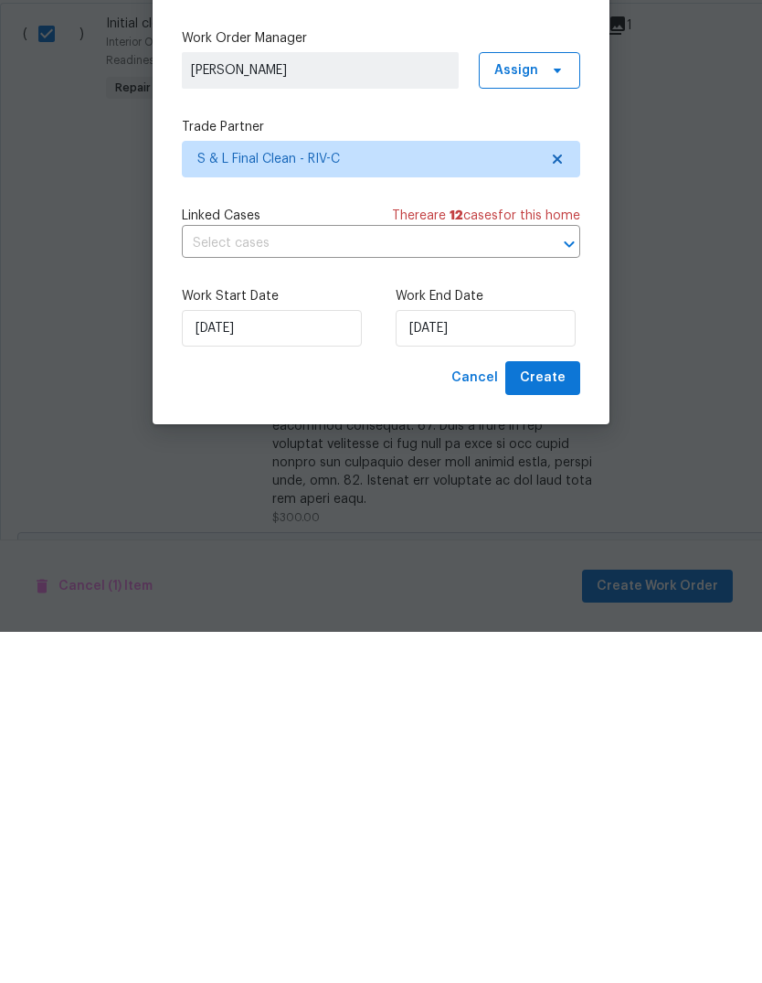
scroll to position [69, 0]
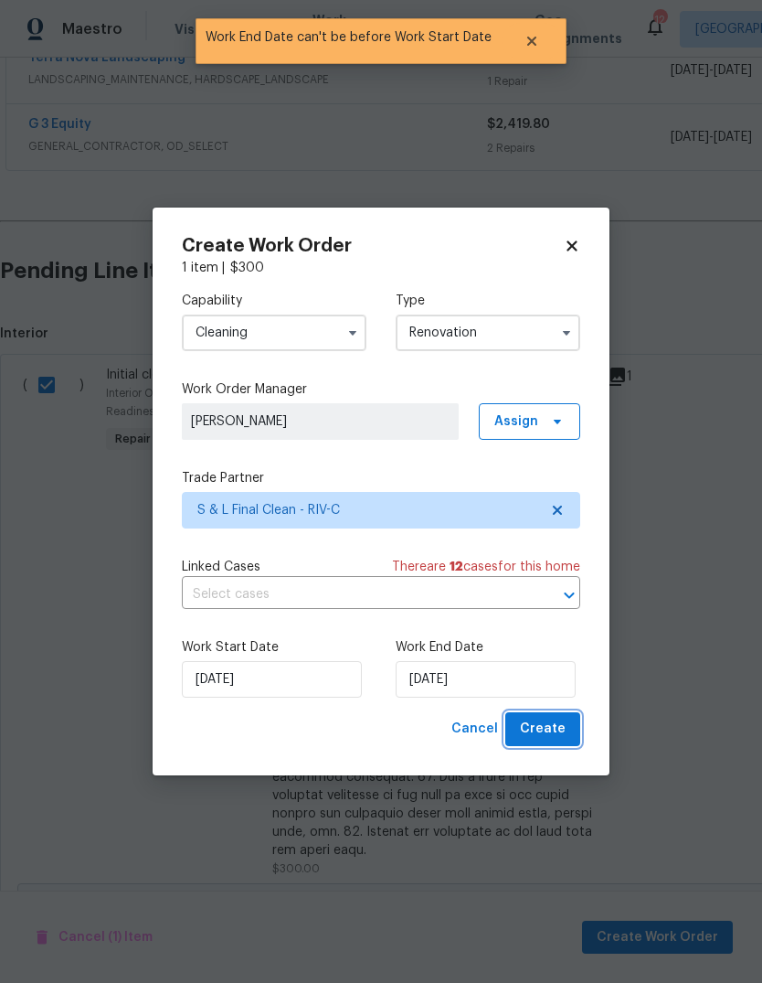
click at [550, 738] on span "Create" at bounding box center [543, 729] width 46 height 23
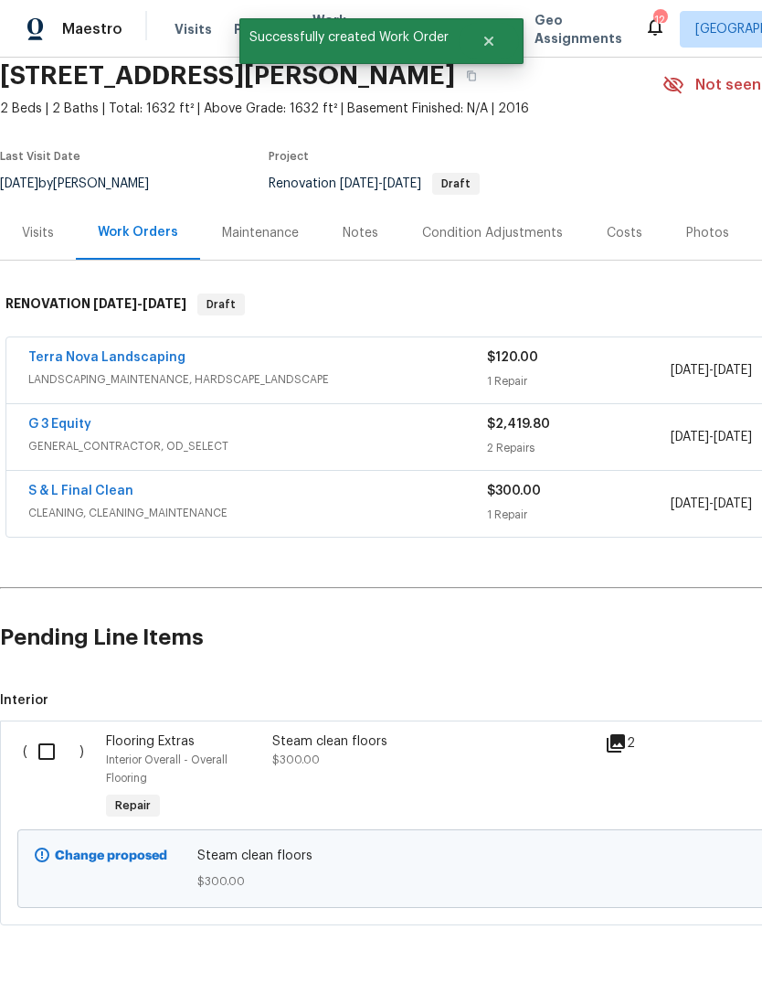
scroll to position [70, 0]
click at [48, 765] on input "checkbox" at bounding box center [53, 752] width 52 height 38
checkbox input "true"
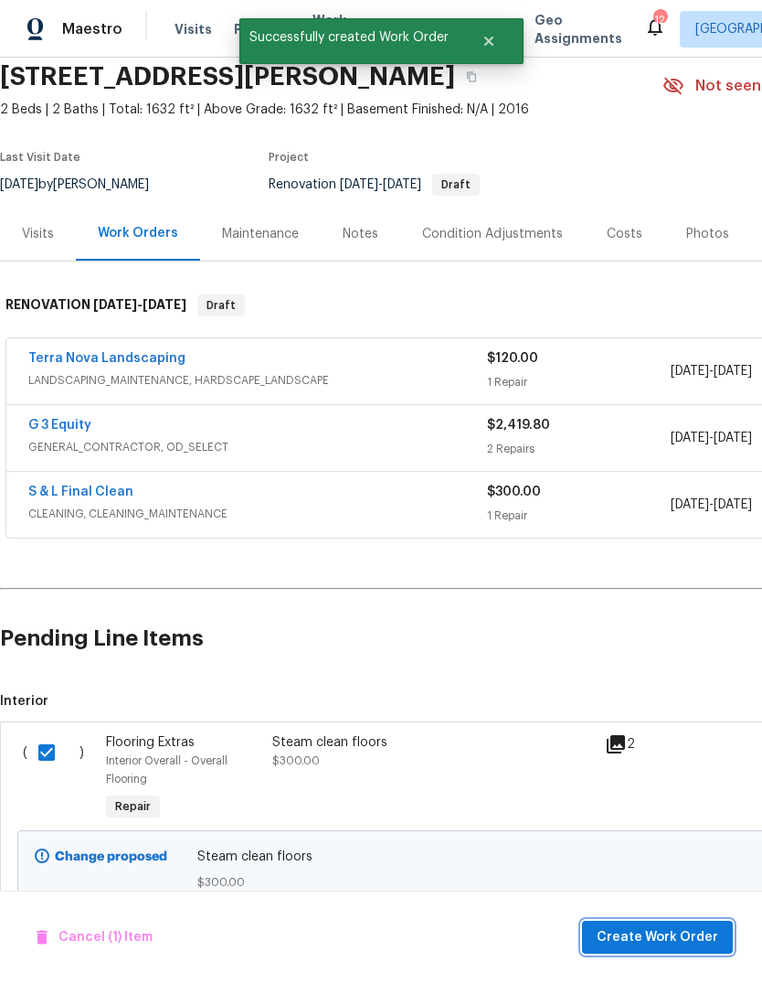
click at [639, 935] on span "Create Work Order" at bounding box center [658, 937] width 122 height 23
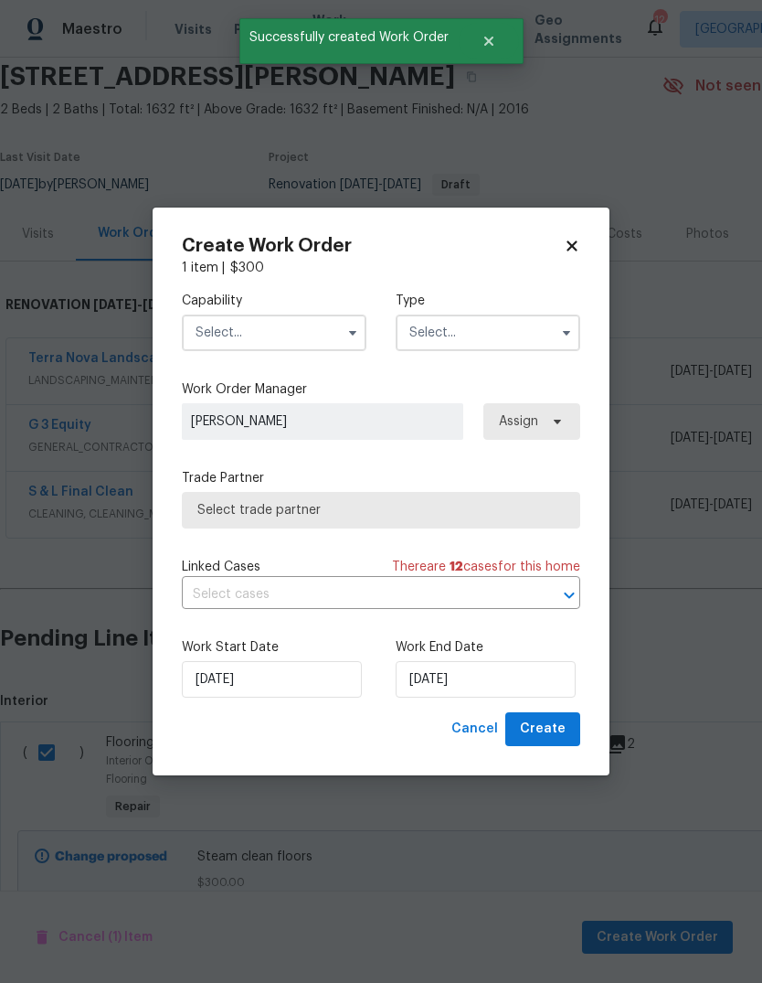
click at [325, 344] on input "text" at bounding box center [274, 332] width 185 height 37
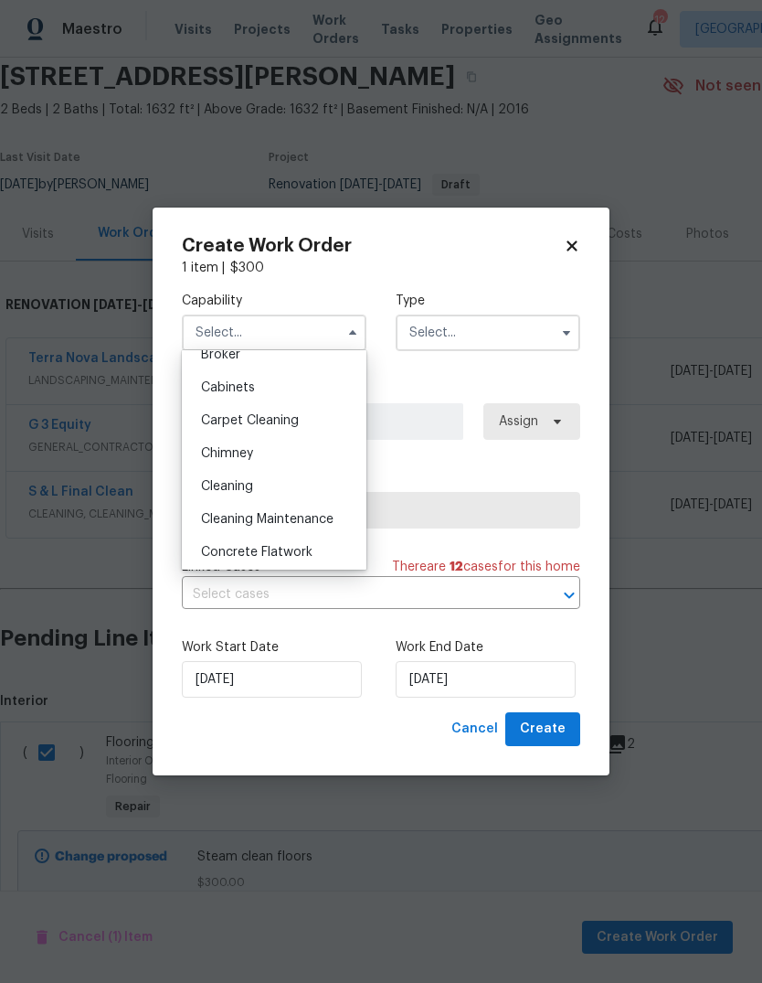
scroll to position [150, 0]
click at [273, 425] on div "Carpet Cleaning" at bounding box center [274, 418] width 176 height 33
type input "Carpet Cleaning"
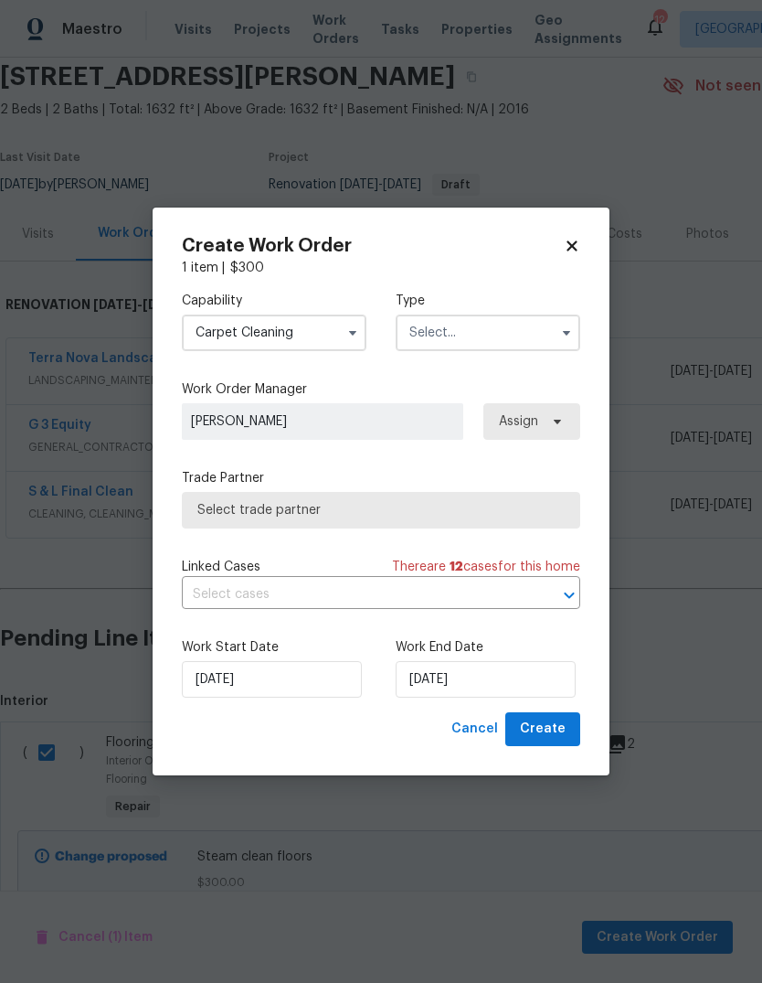
click at [513, 335] on input "text" at bounding box center [488, 332] width 185 height 37
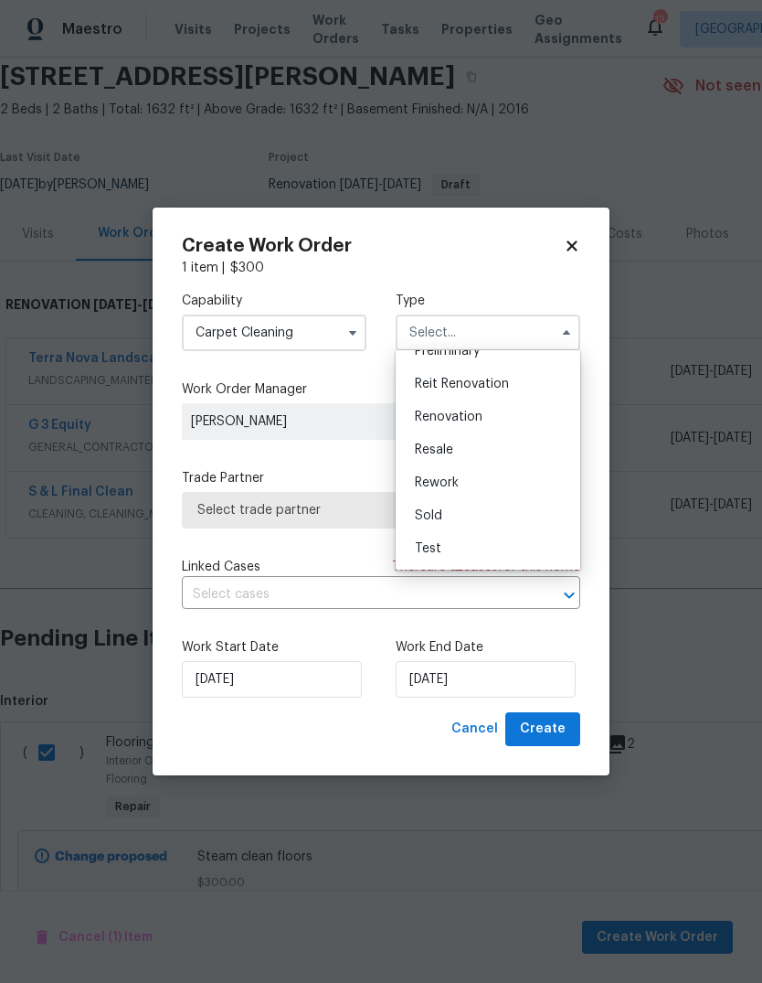
scroll to position [415, 0]
click at [463, 418] on span "Renovation" at bounding box center [449, 416] width 68 height 13
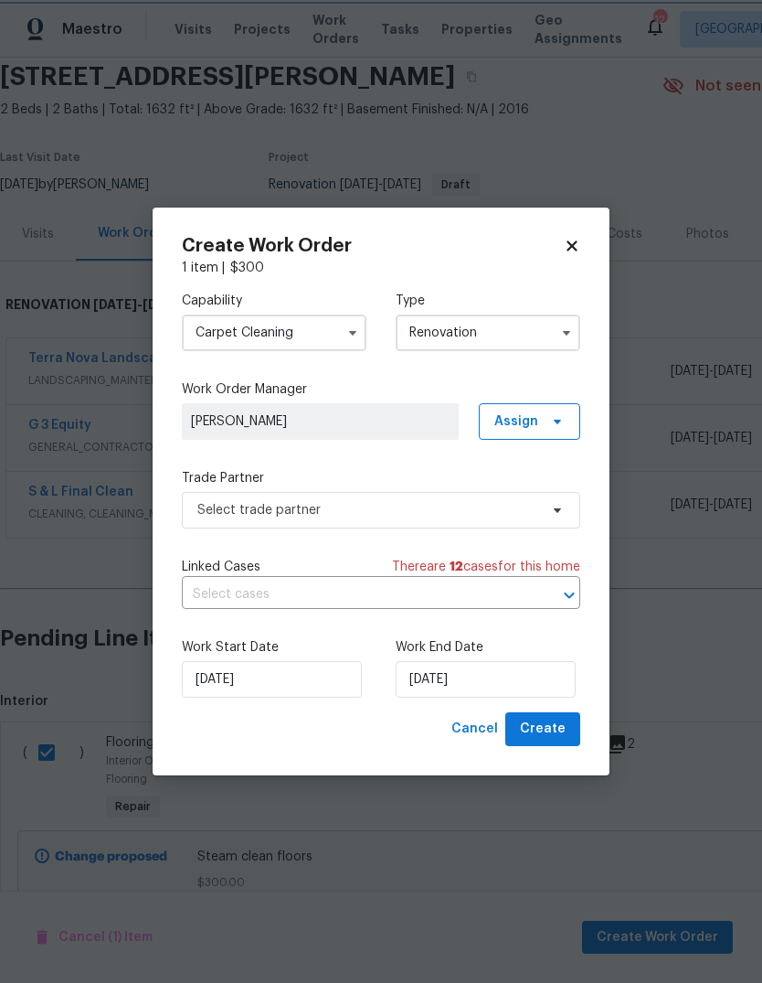
type input "Renovation"
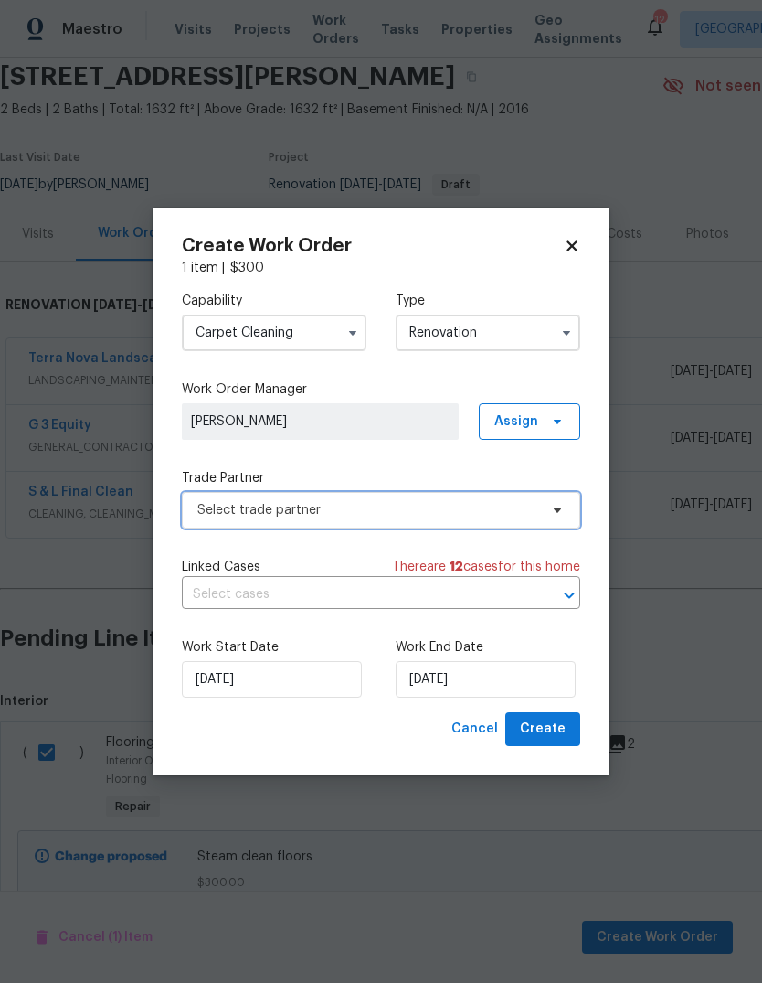
click at [560, 510] on icon at bounding box center [557, 510] width 15 height 15
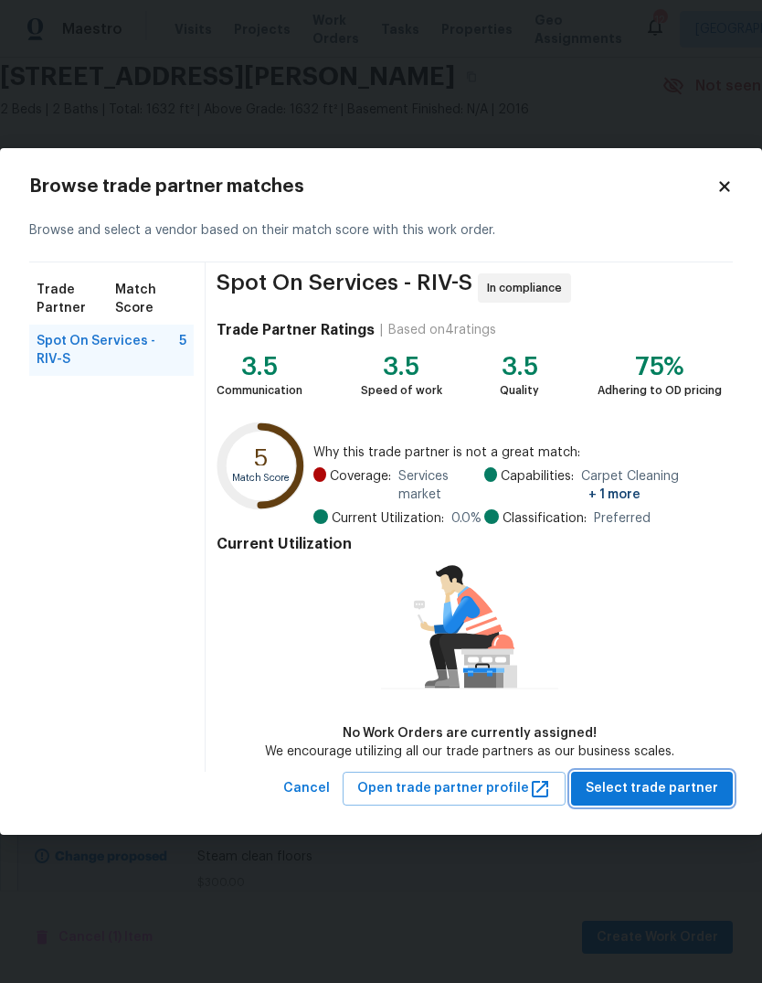
click at [639, 792] on span "Select trade partner" at bounding box center [652, 788] width 133 height 23
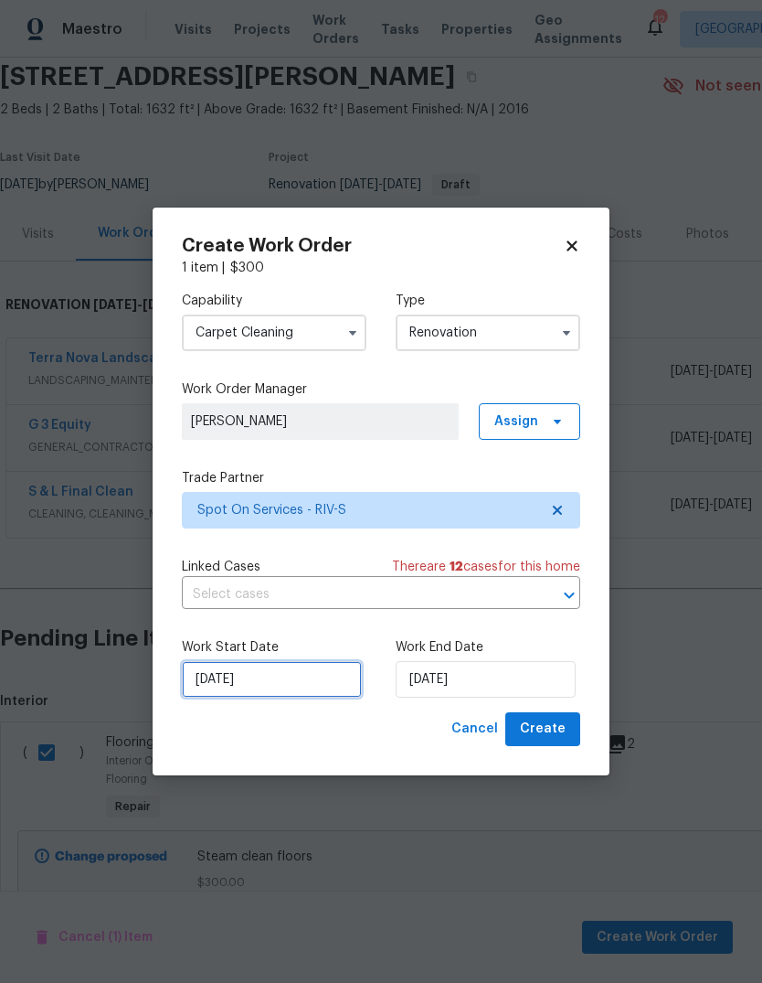
click at [279, 686] on input "[DATE]" at bounding box center [272, 679] width 180 height 37
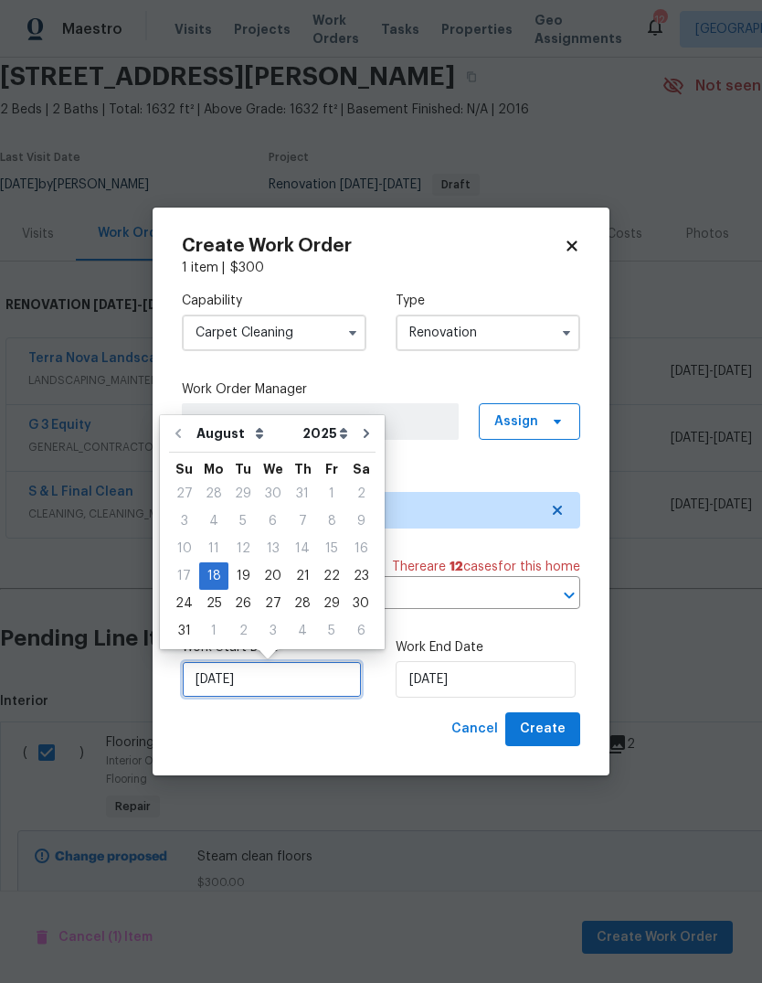
scroll to position [14, 0]
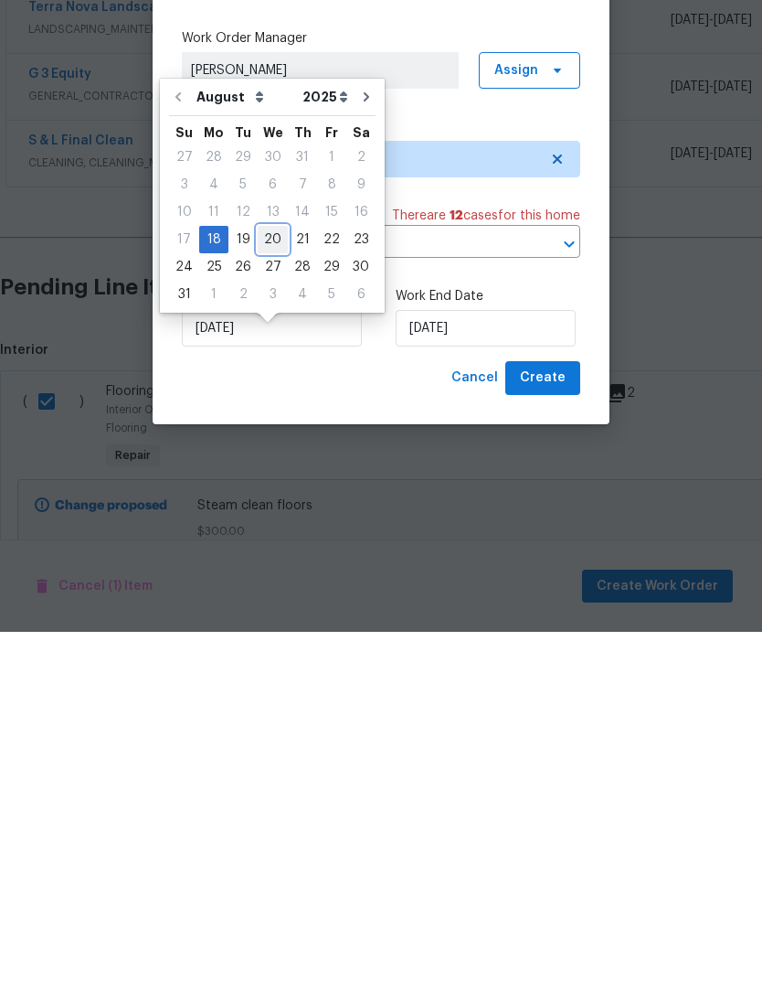
click at [271, 578] on div "20" at bounding box center [273, 591] width 30 height 26
type input "[DATE]"
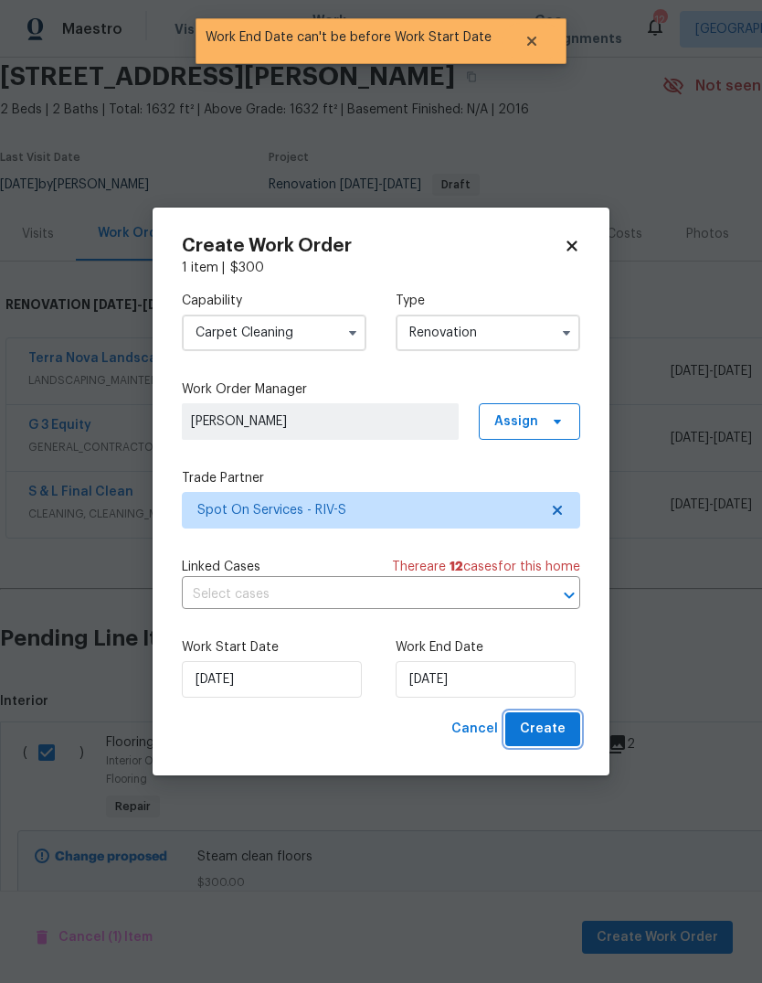
click at [554, 724] on span "Create" at bounding box center [543, 729] width 46 height 23
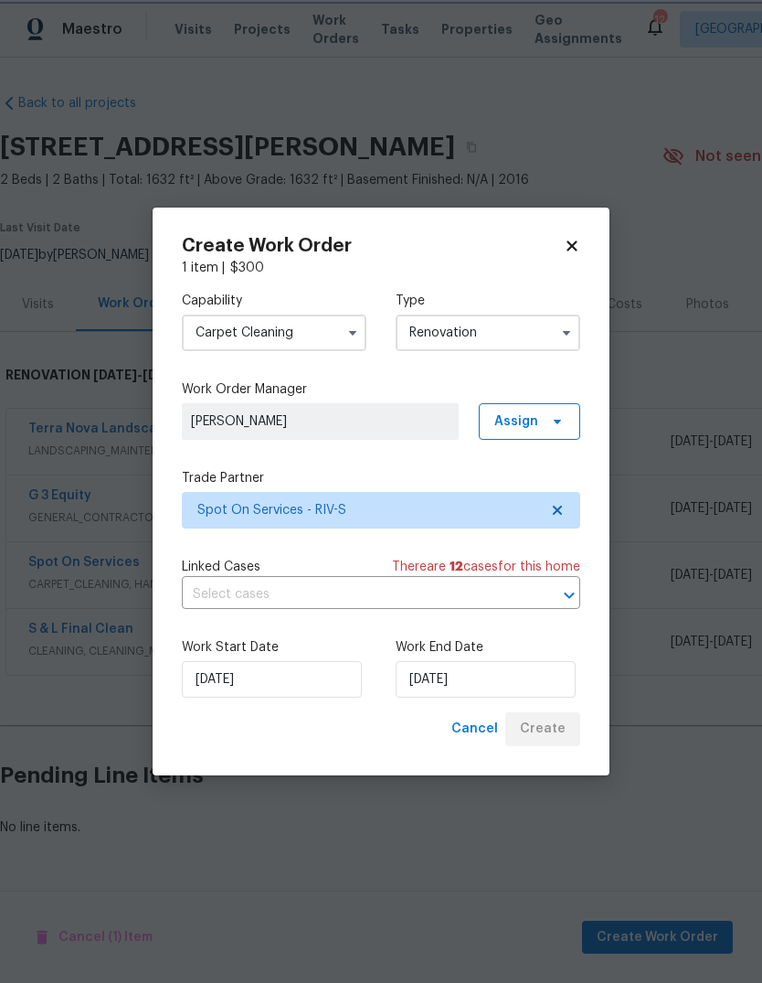
scroll to position [0, 0]
